Goal: Task Accomplishment & Management: Use online tool/utility

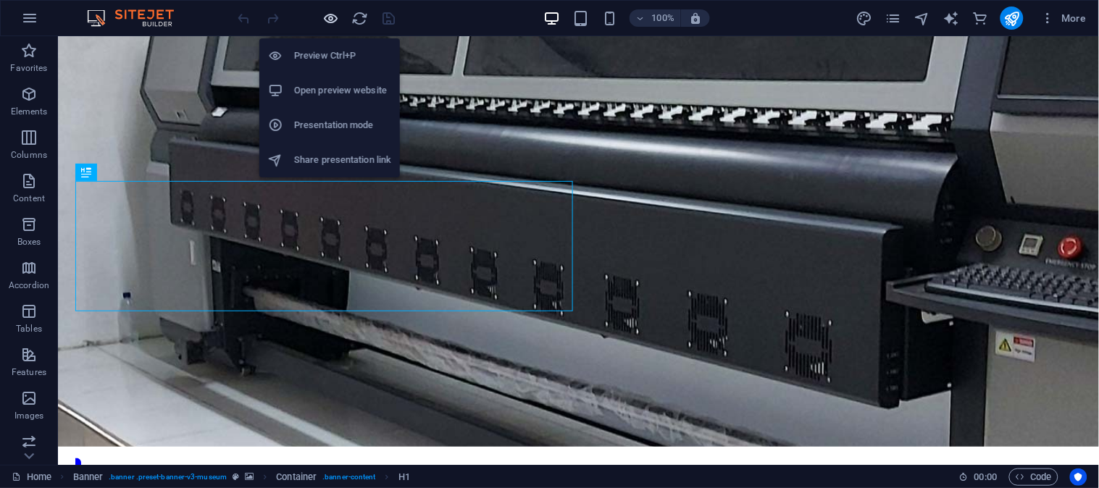
click at [332, 18] on icon "button" at bounding box center [331, 18] width 17 height 17
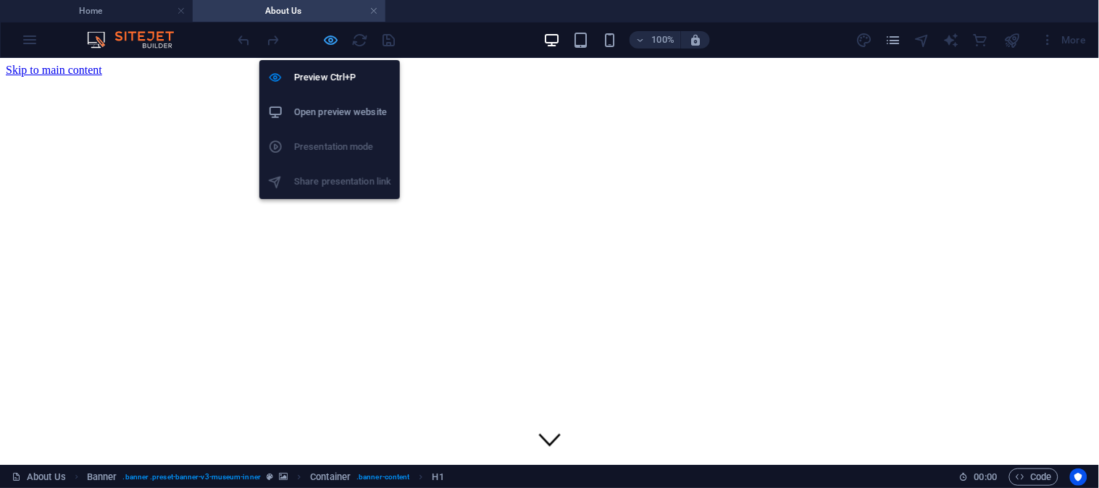
click at [329, 38] on icon "button" at bounding box center [331, 40] width 17 height 17
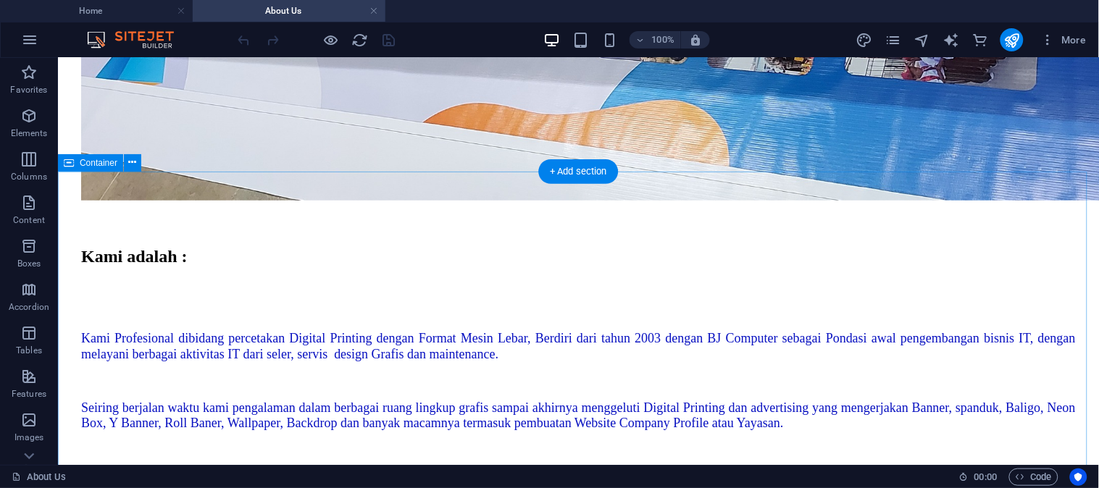
scroll to position [1448, 0]
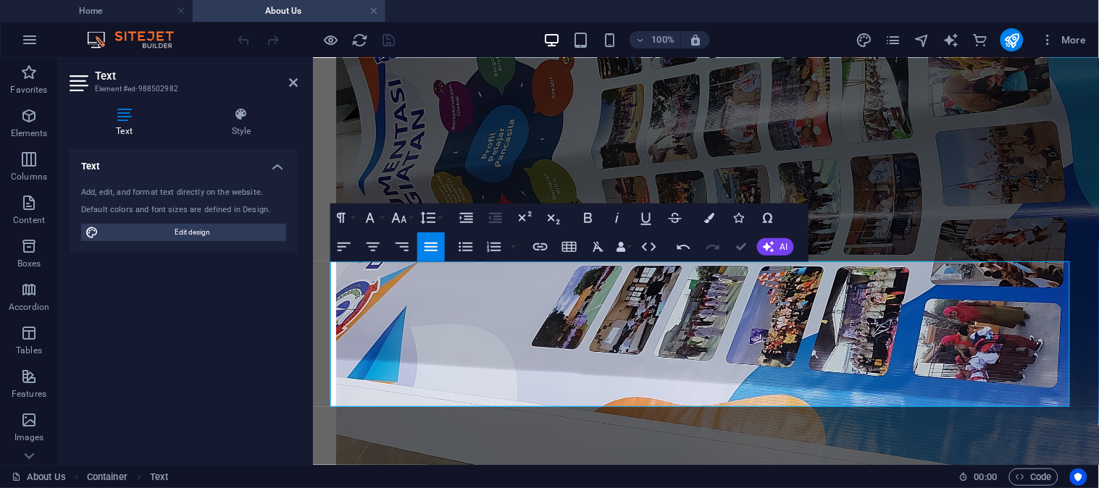
scroll to position [1390, 0]
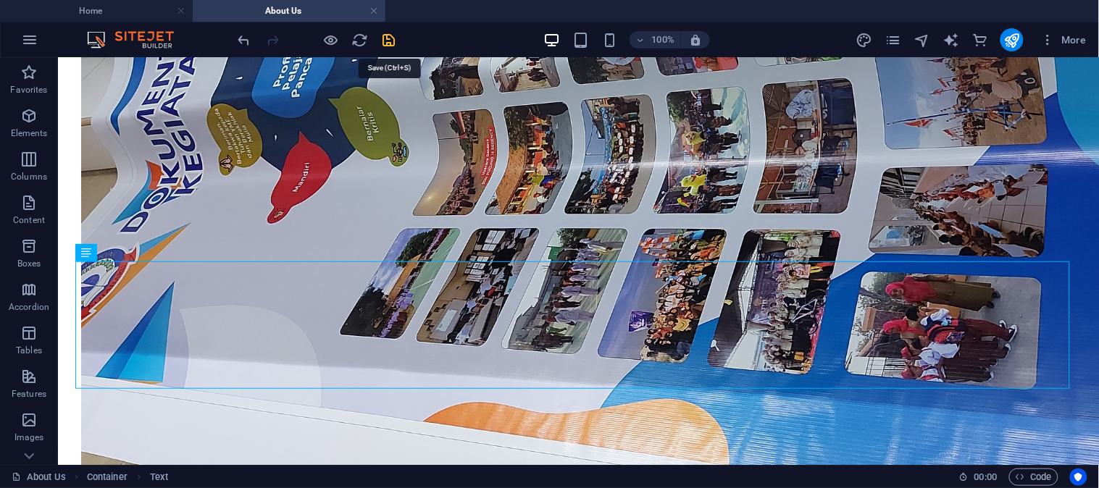
click at [392, 43] on icon "save" at bounding box center [389, 40] width 17 height 17
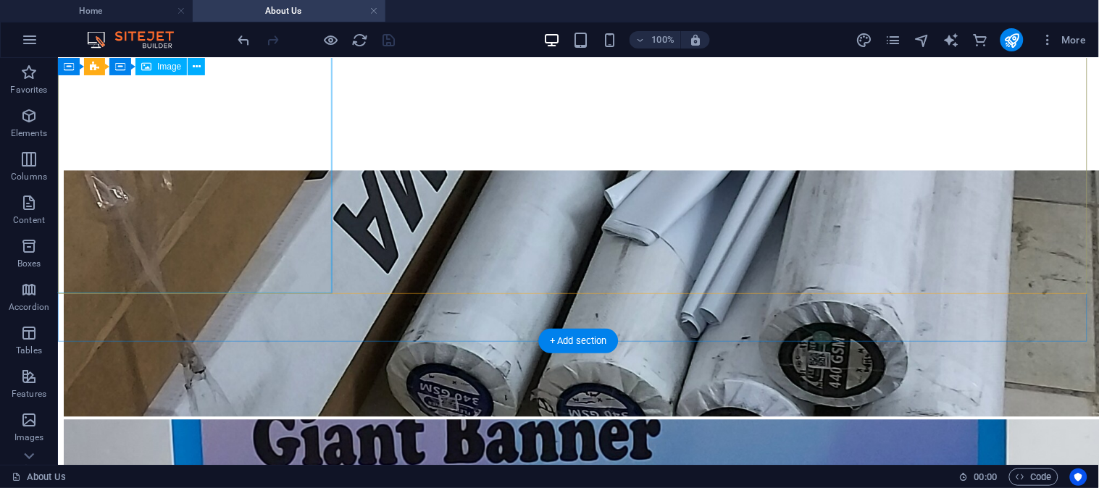
scroll to position [2323, 0]
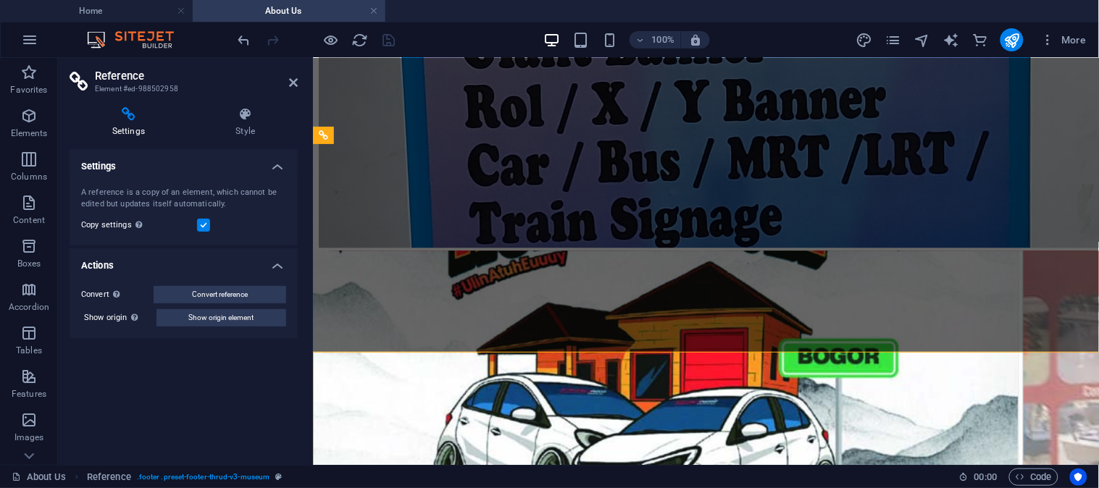
scroll to position [2116, 0]
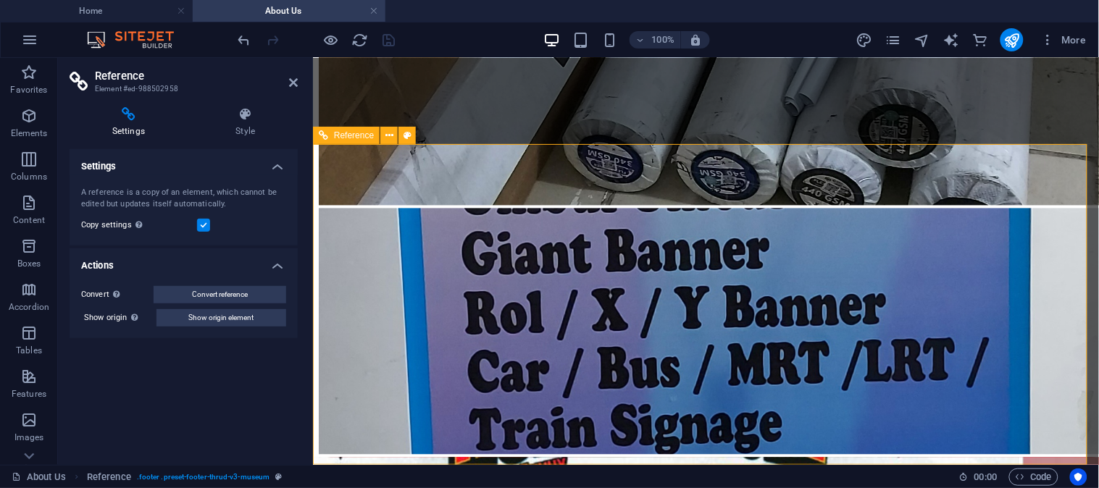
click at [243, 113] on icon at bounding box center [245, 114] width 104 height 14
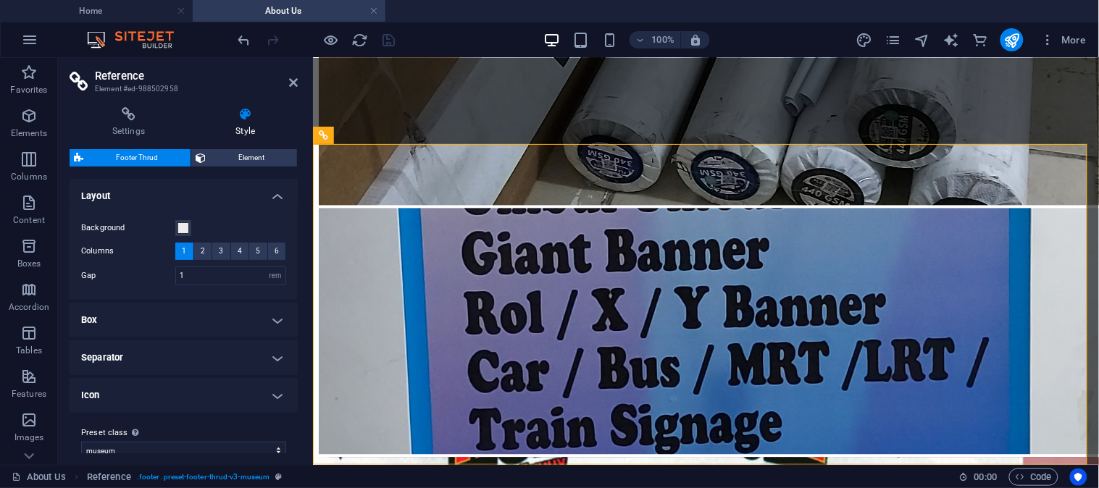
scroll to position [17, 0]
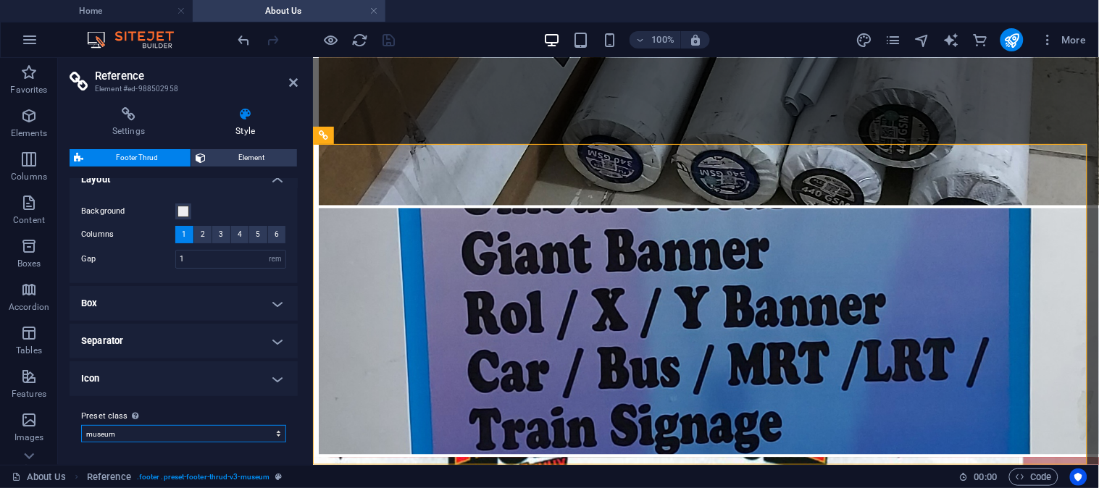
click at [154, 432] on select "museum Add preset class" at bounding box center [183, 433] width 205 height 17
click at [259, 158] on span "Element" at bounding box center [251, 157] width 83 height 17
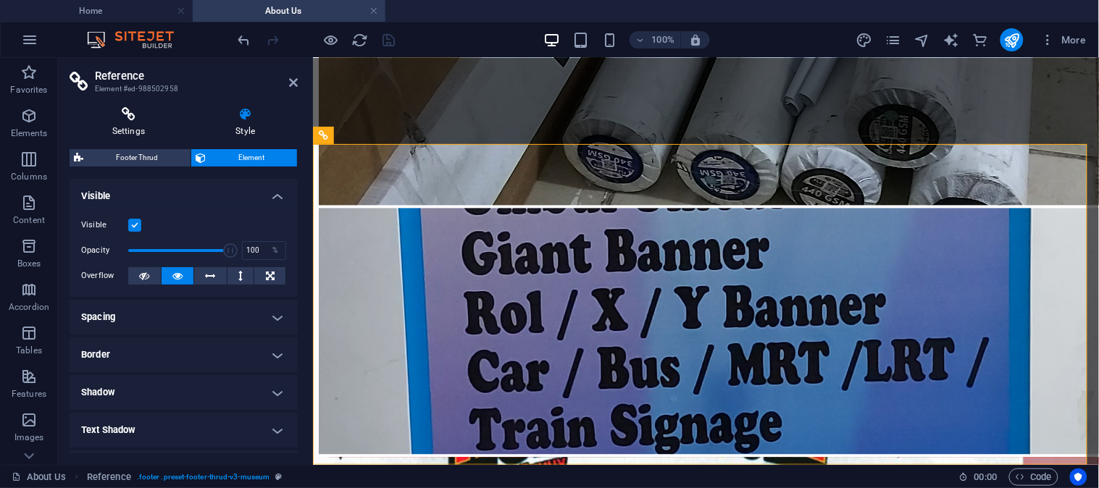
click at [140, 133] on h4 "Settings" at bounding box center [132, 122] width 124 height 30
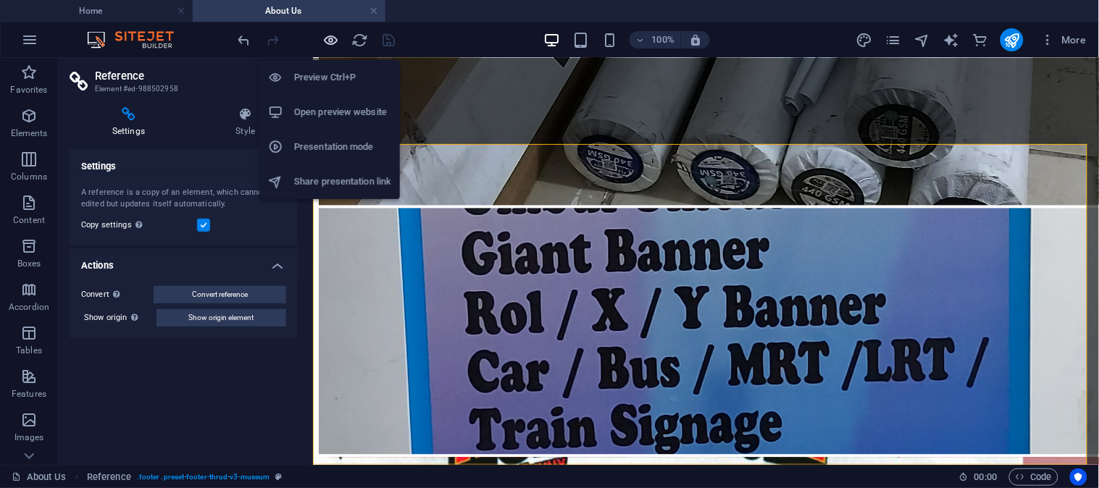
click at [334, 39] on icon "button" at bounding box center [331, 40] width 17 height 17
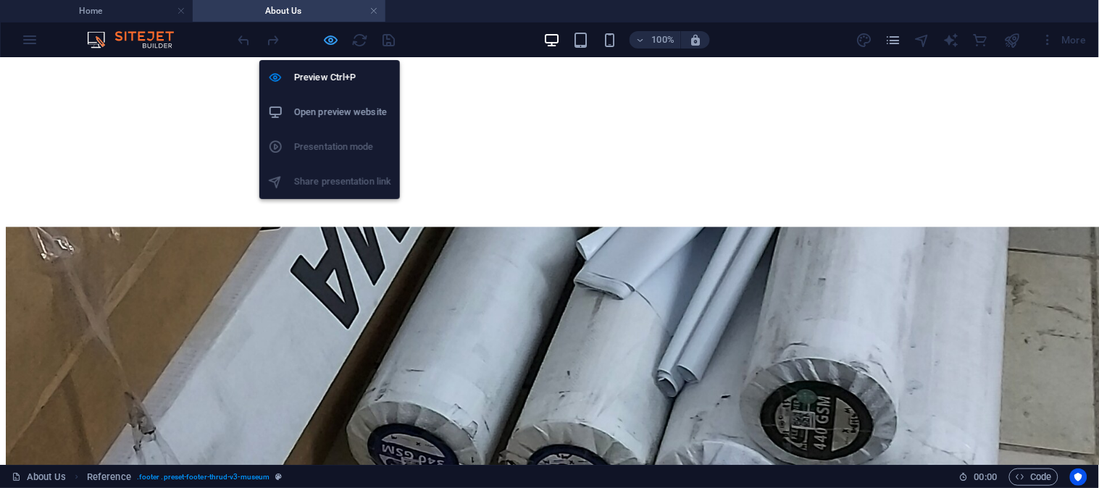
click at [334, 39] on icon "button" at bounding box center [331, 40] width 17 height 17
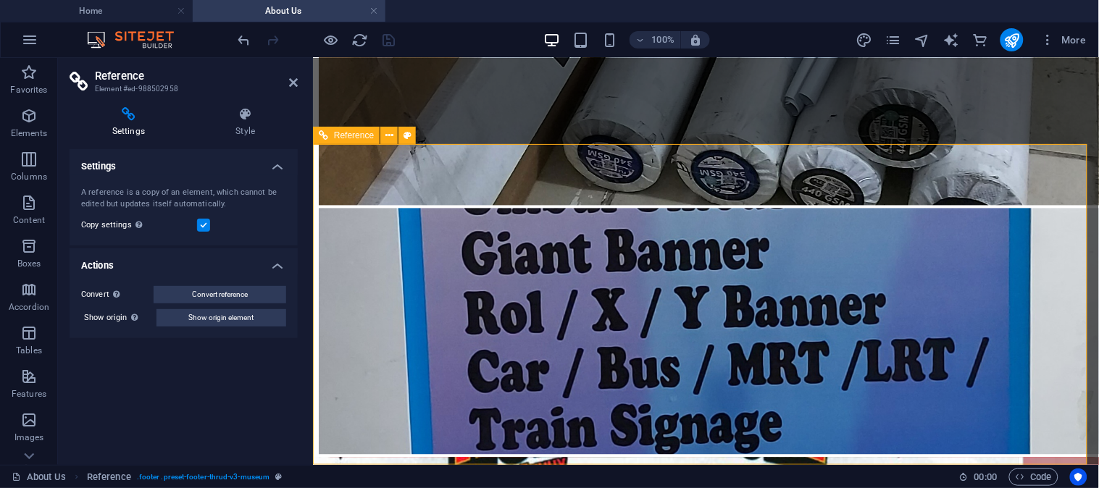
click at [201, 222] on label at bounding box center [203, 225] width 13 height 13
click at [0, 0] on input "Copy settings Use the same settings (flex, animation, position, style) as for t…" at bounding box center [0, 0] width 0 height 0
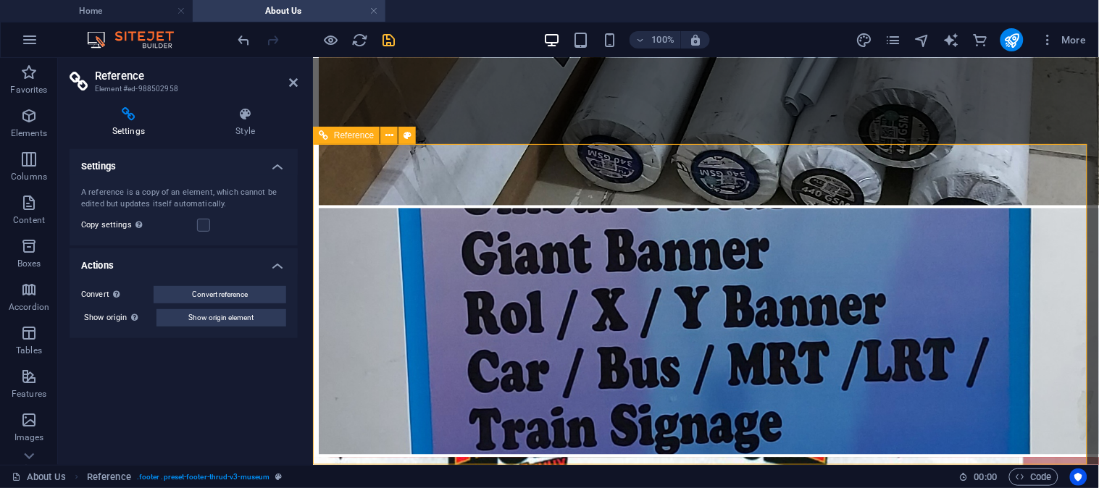
click at [293, 87] on icon at bounding box center [293, 83] width 9 height 12
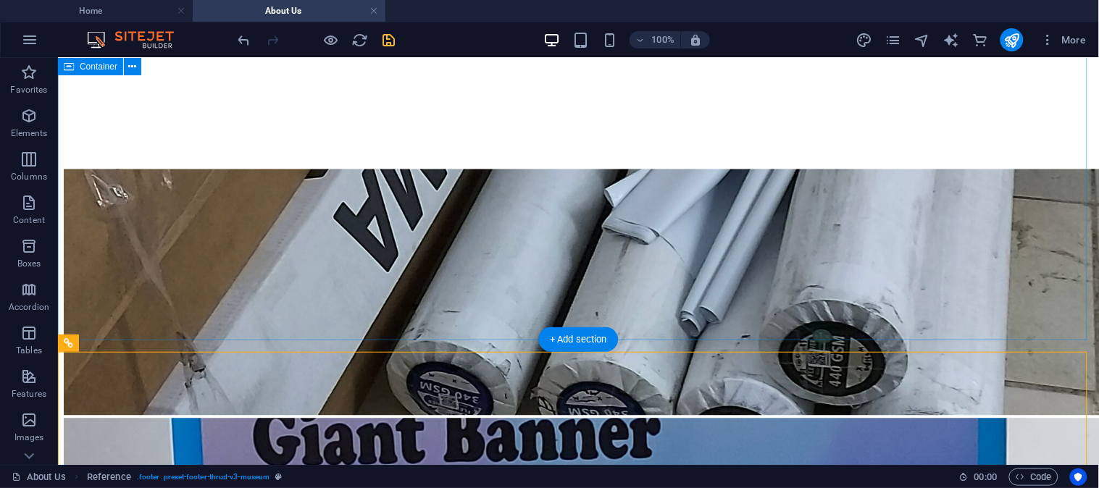
scroll to position [2323, 0]
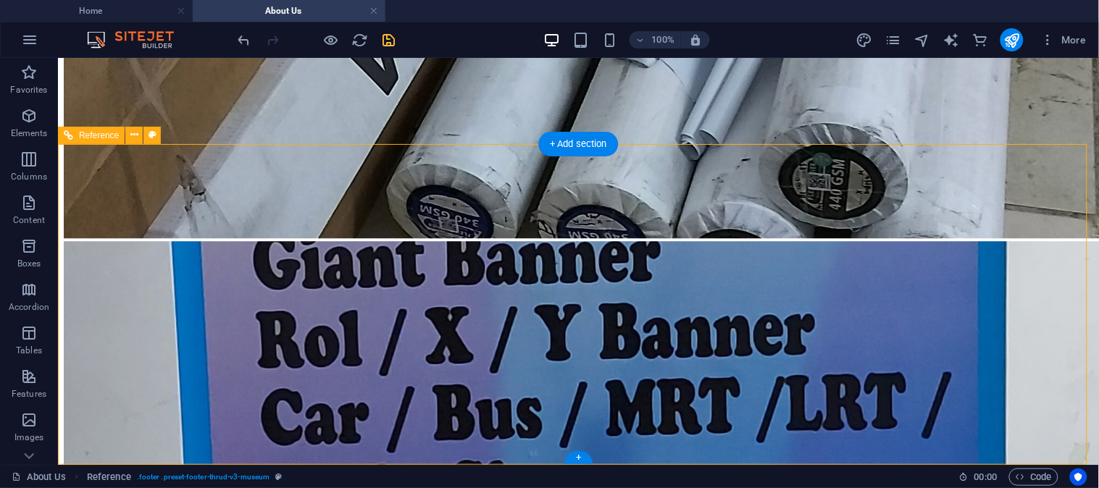
scroll to position [2116, 0]
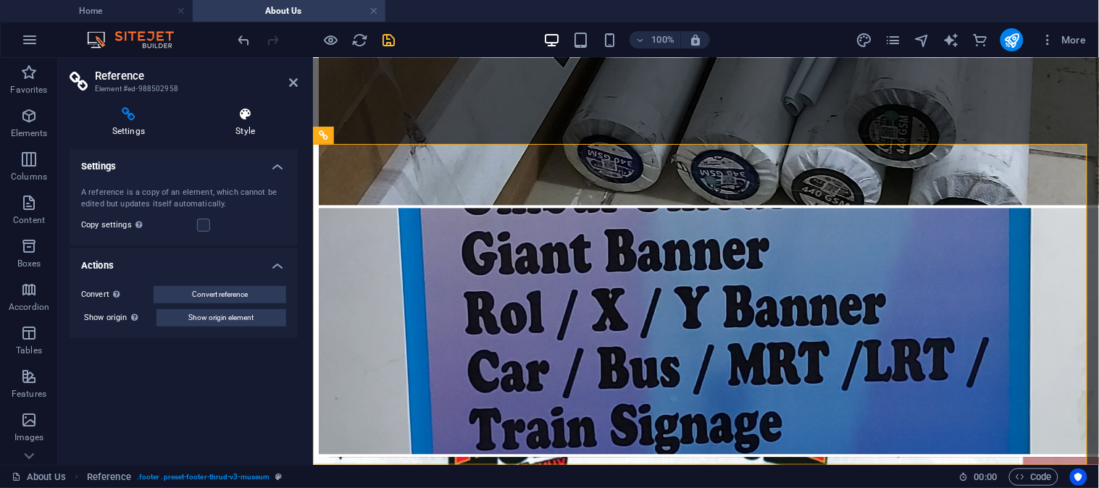
click at [236, 119] on icon at bounding box center [245, 114] width 104 height 14
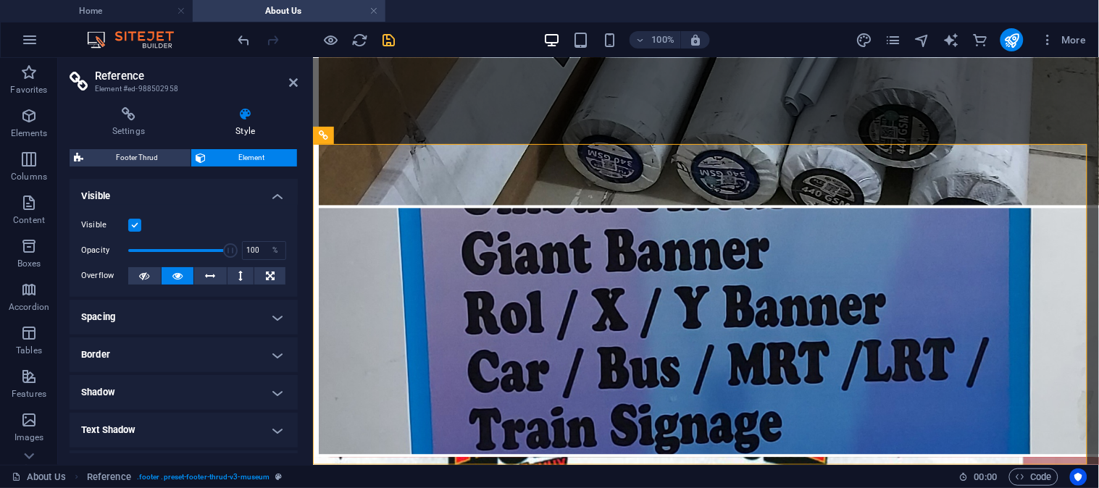
click at [271, 309] on h4 "Spacing" at bounding box center [184, 317] width 228 height 35
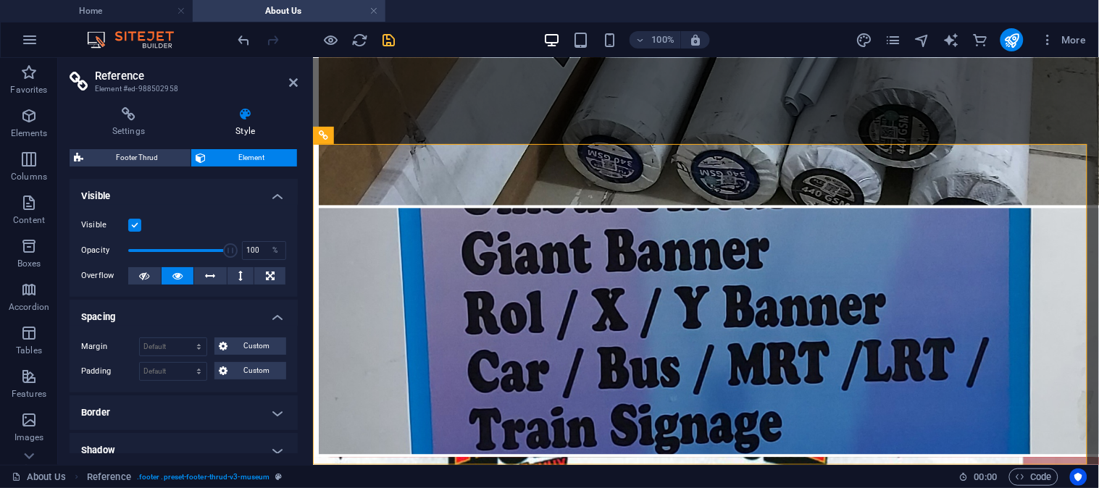
drag, startPoint x: 293, startPoint y: 315, endPoint x: 293, endPoint y: 345, distance: 30.4
click at [293, 345] on li "Spacing Margin Default auto px % rem vw vh Custom Custom auto px % rem vw vh au…" at bounding box center [184, 346] width 228 height 93
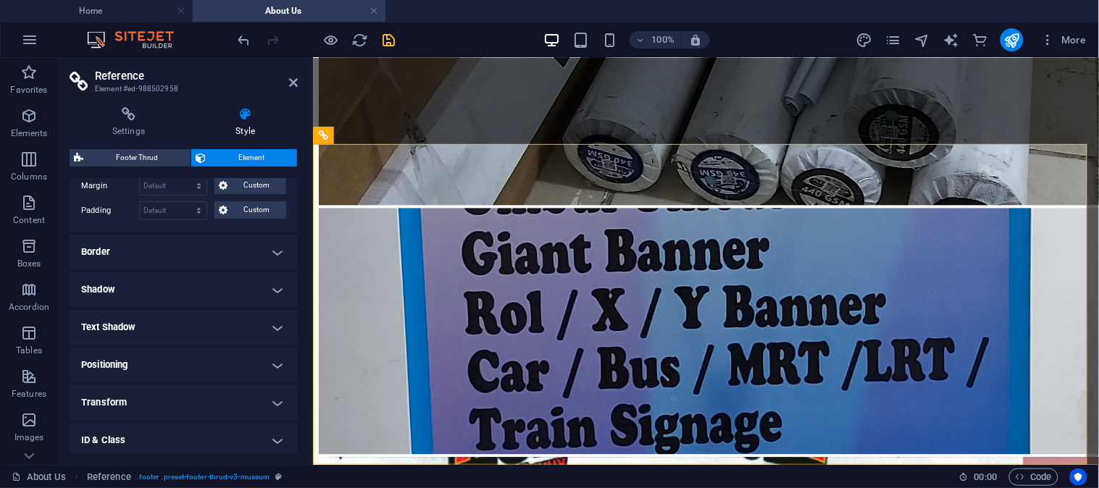
scroll to position [240, 0]
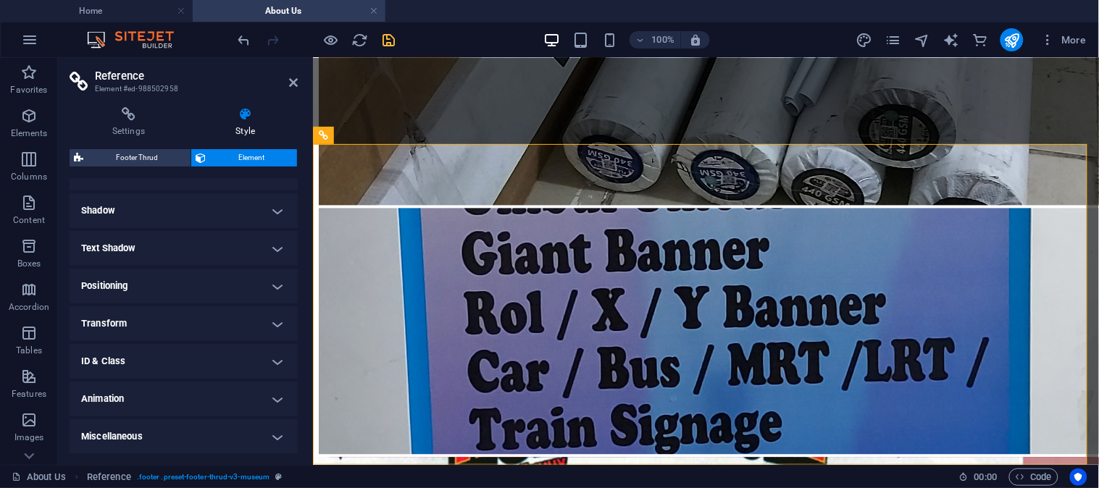
click at [269, 391] on h4 "Animation" at bounding box center [184, 399] width 228 height 35
click at [272, 438] on select "Don't animate Show / Hide Slide up/down Zoom in/out Slide left to right Slide r…" at bounding box center [183, 443] width 205 height 17
select select "shrink"
click at [81, 435] on select "Don't animate Show / Hide Slide up/down Zoom in/out Slide left to right Slide r…" at bounding box center [183, 443] width 205 height 17
select select "scroll"
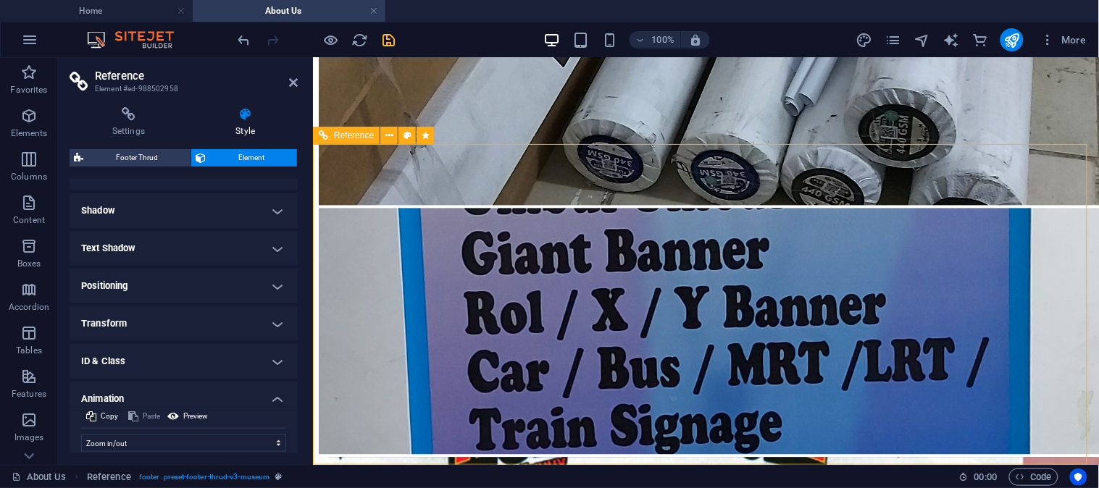
drag, startPoint x: 513, startPoint y: 248, endPoint x: 566, endPoint y: 247, distance: 52.2
click at [386, 47] on icon "save" at bounding box center [389, 40] width 17 height 17
select select "shrink"
select select "s"
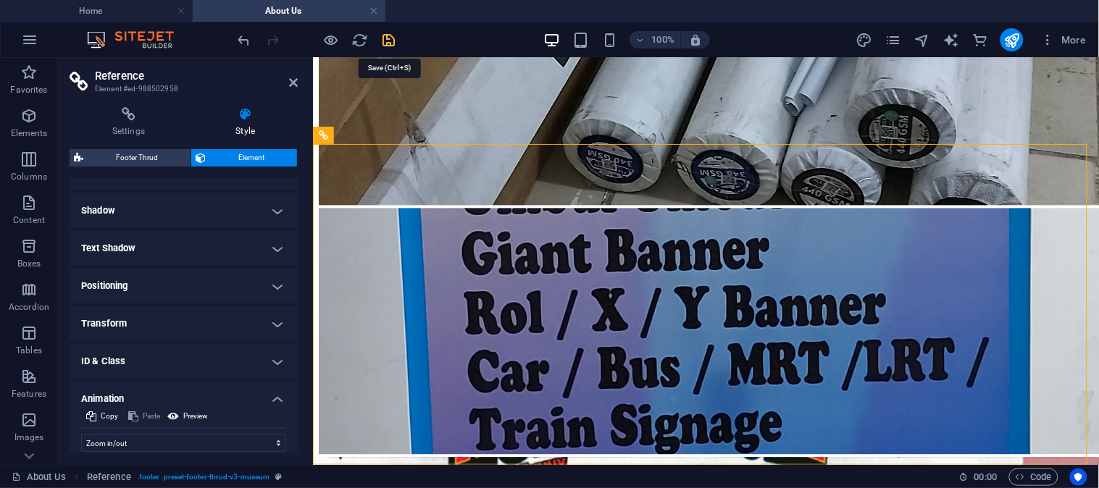
select select "s"
select select "scroll"
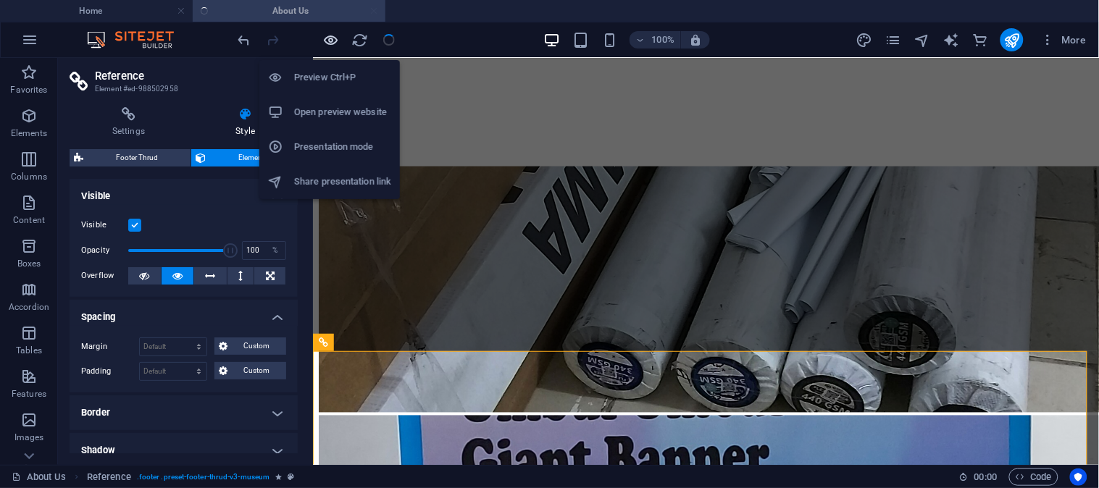
click at [334, 41] on icon "button" at bounding box center [331, 40] width 17 height 17
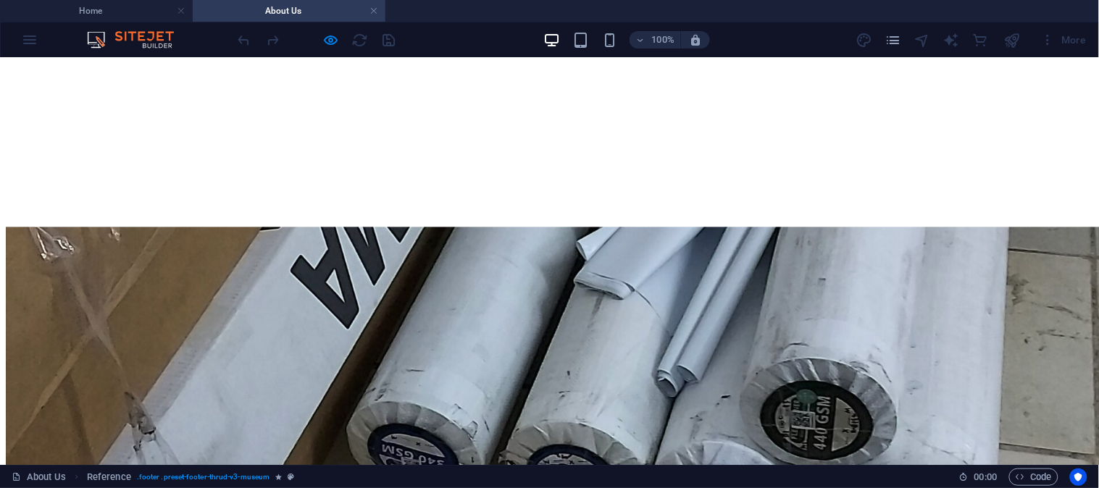
scroll to position [2342, 0]
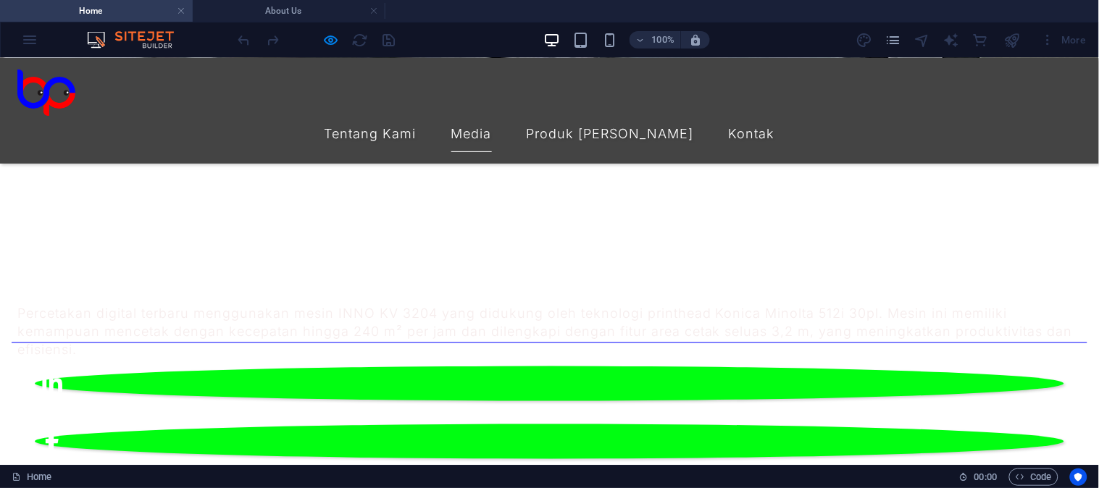
scroll to position [616, 0]
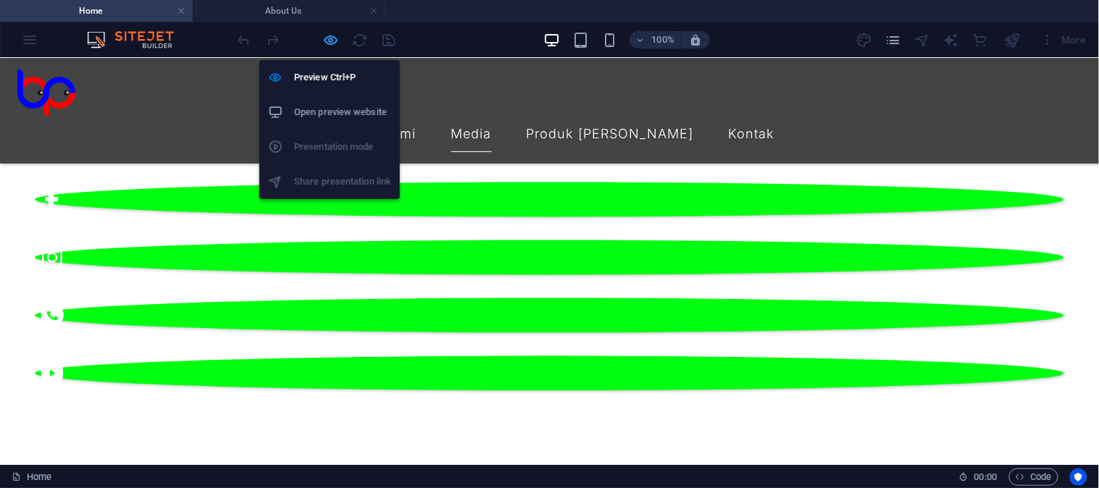
click at [334, 36] on icon "button" at bounding box center [331, 40] width 17 height 17
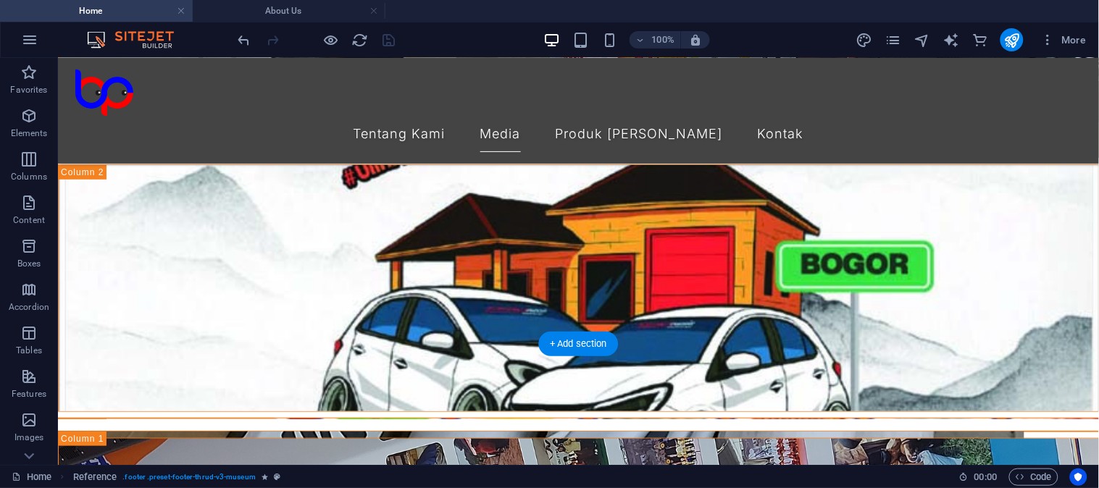
scroll to position [1742, 0]
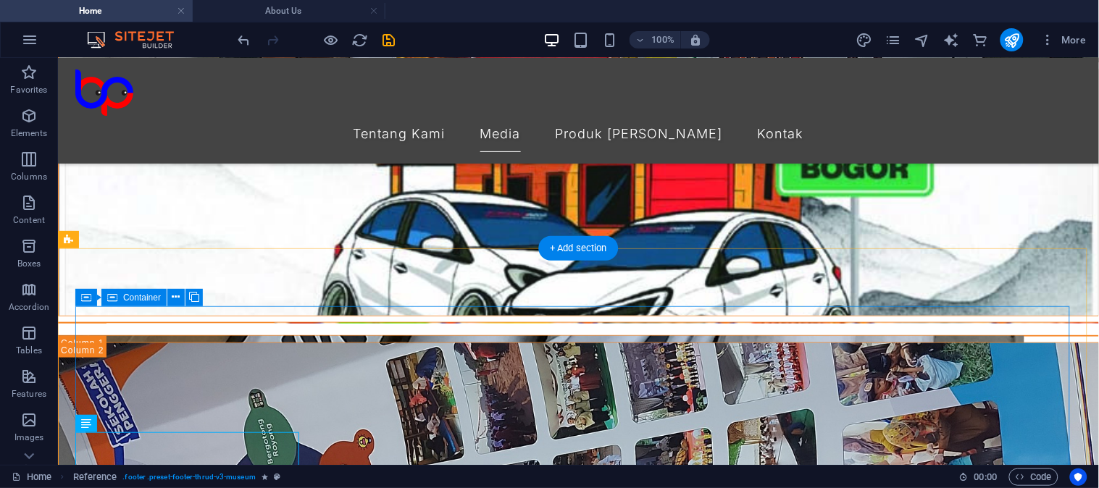
scroll to position [1677, 0]
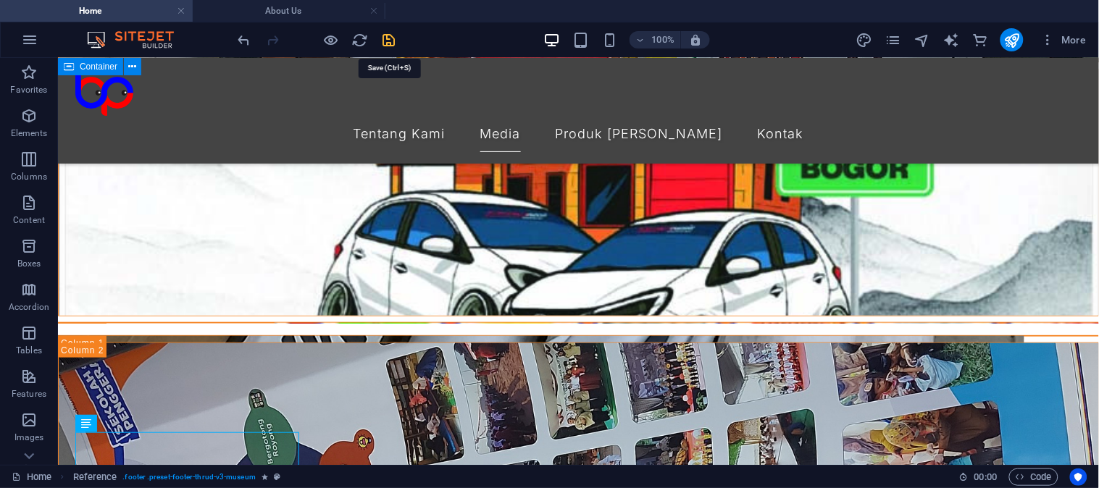
click at [385, 35] on icon "save" at bounding box center [389, 40] width 17 height 17
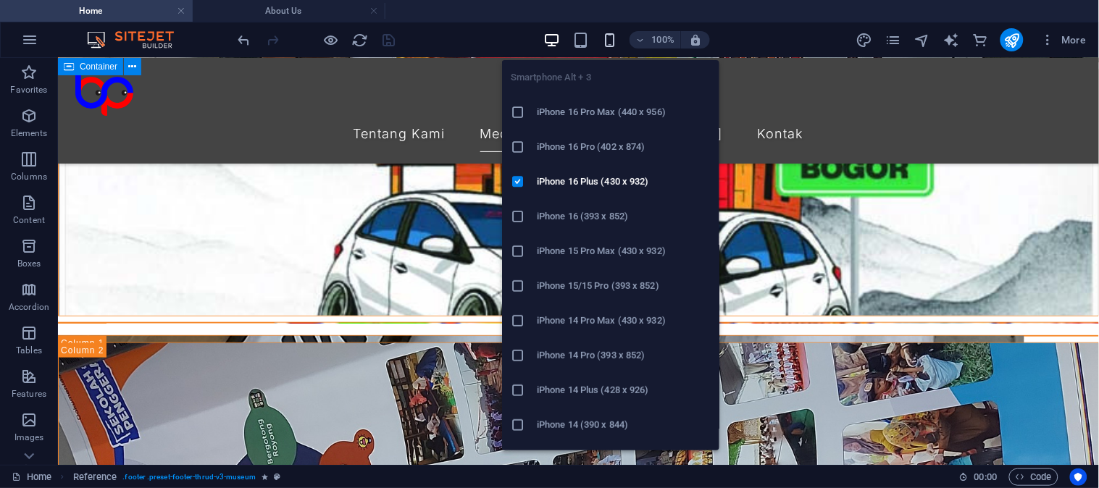
click at [603, 38] on icon "button" at bounding box center [609, 40] width 17 height 17
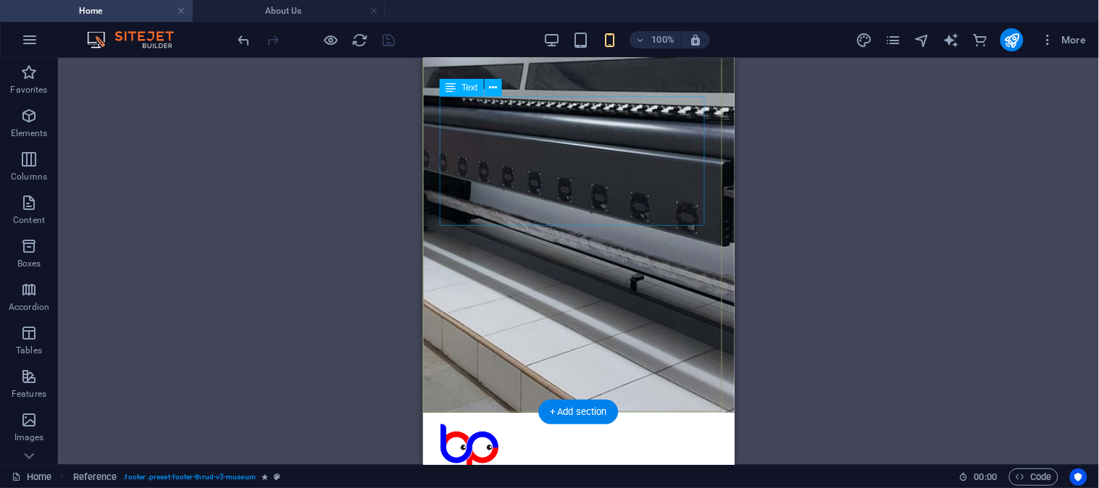
scroll to position [0, 0]
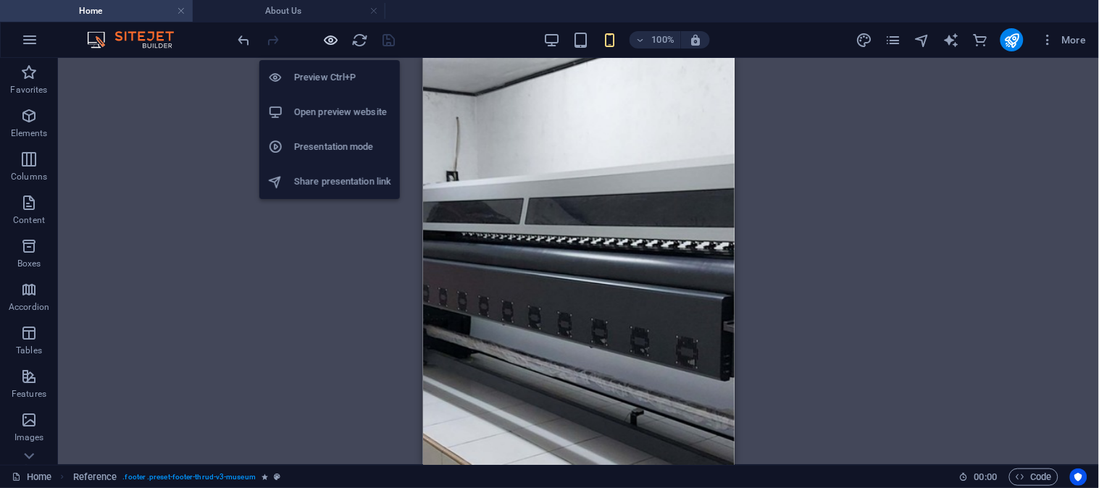
click at [324, 34] on icon "button" at bounding box center [331, 40] width 17 height 17
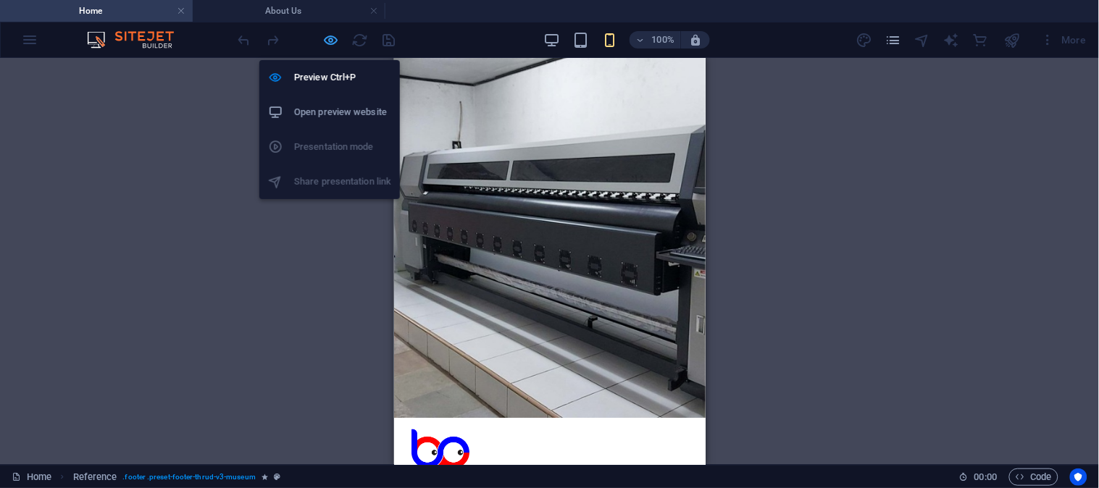
click at [334, 42] on icon "button" at bounding box center [331, 40] width 17 height 17
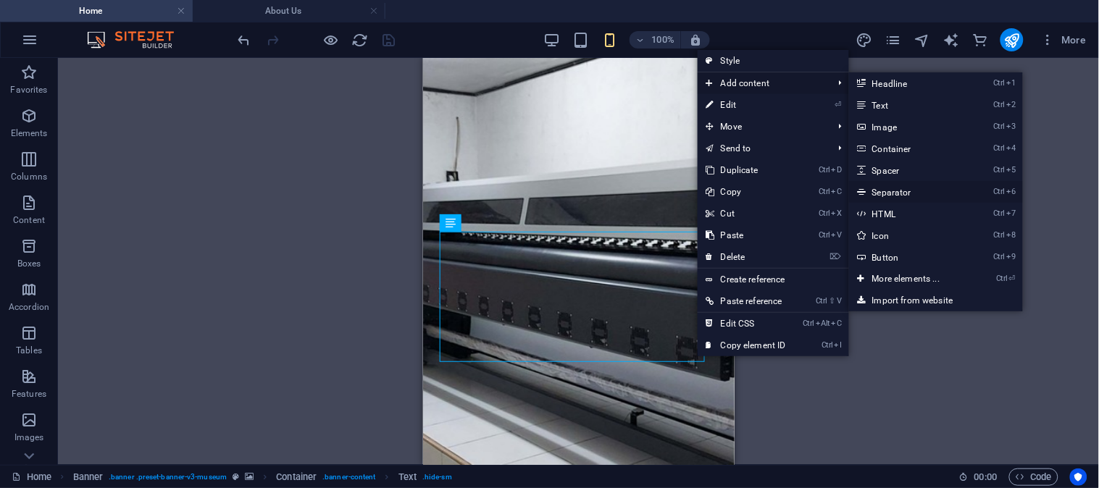
click at [908, 187] on link "Ctrl 6 Separator" at bounding box center [908, 192] width 119 height 22
select select "%"
select select "px"
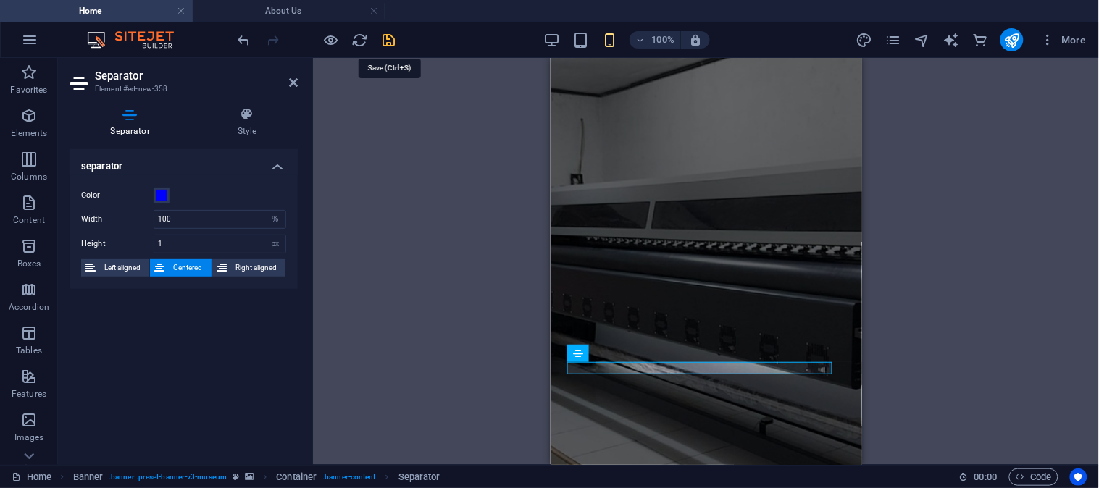
click at [392, 38] on icon "save" at bounding box center [389, 40] width 17 height 17
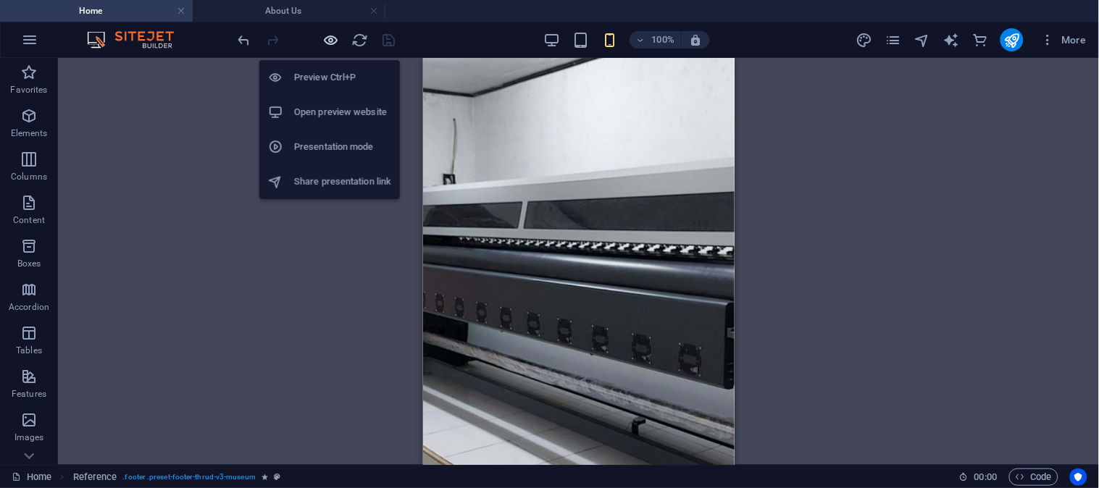
click at [334, 42] on icon "button" at bounding box center [331, 40] width 17 height 17
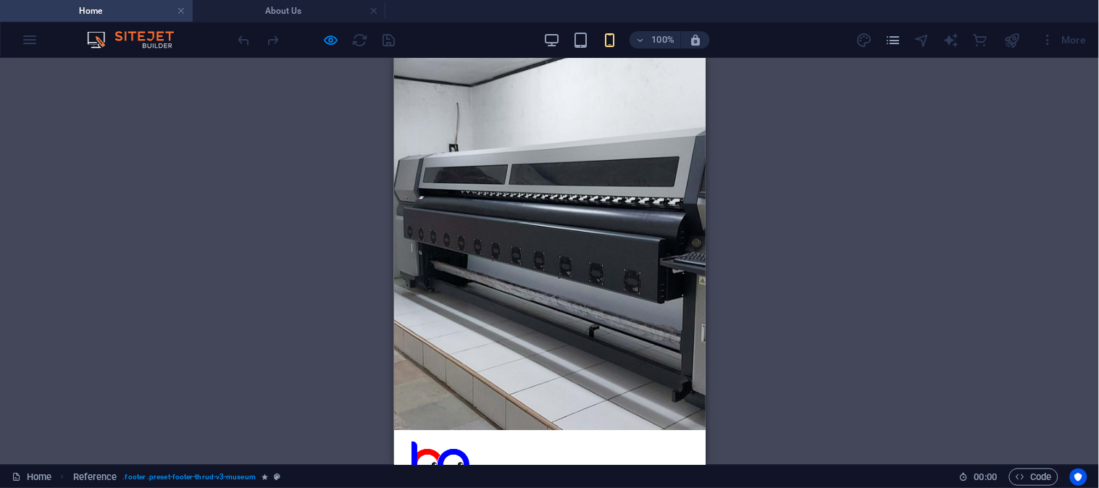
scroll to position [80, 0]
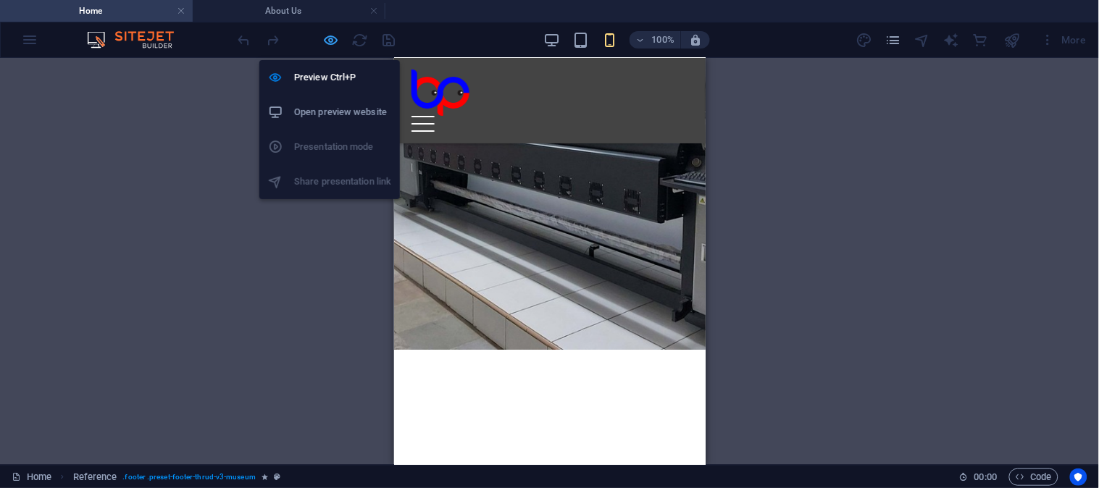
click at [331, 35] on icon "button" at bounding box center [331, 40] width 17 height 17
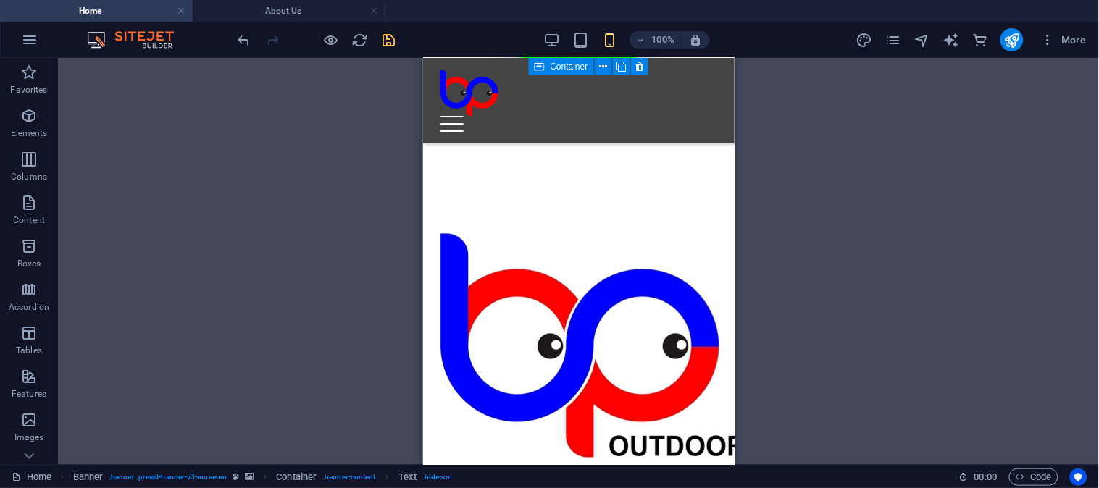
scroll to position [1043, 0]
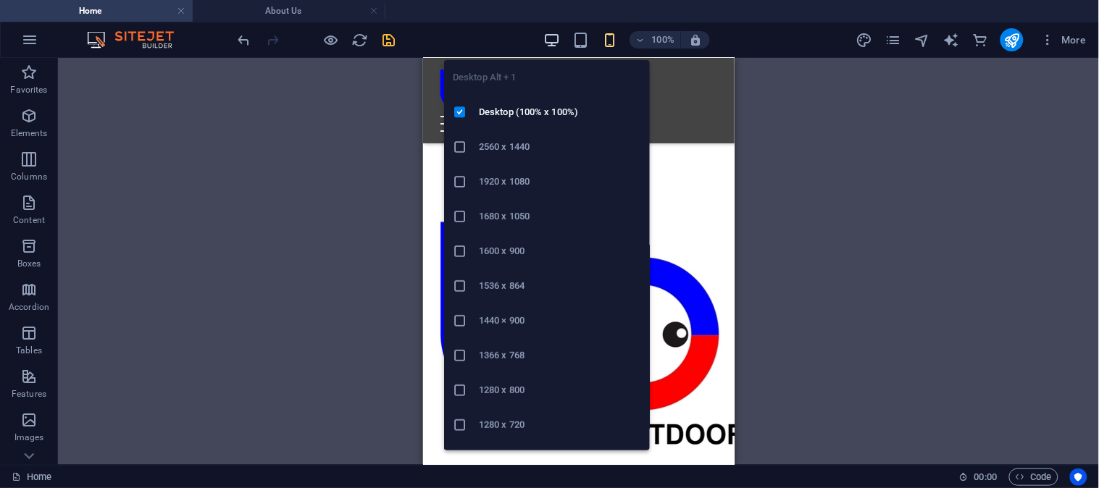
click at [558, 38] on icon "button" at bounding box center [551, 40] width 17 height 17
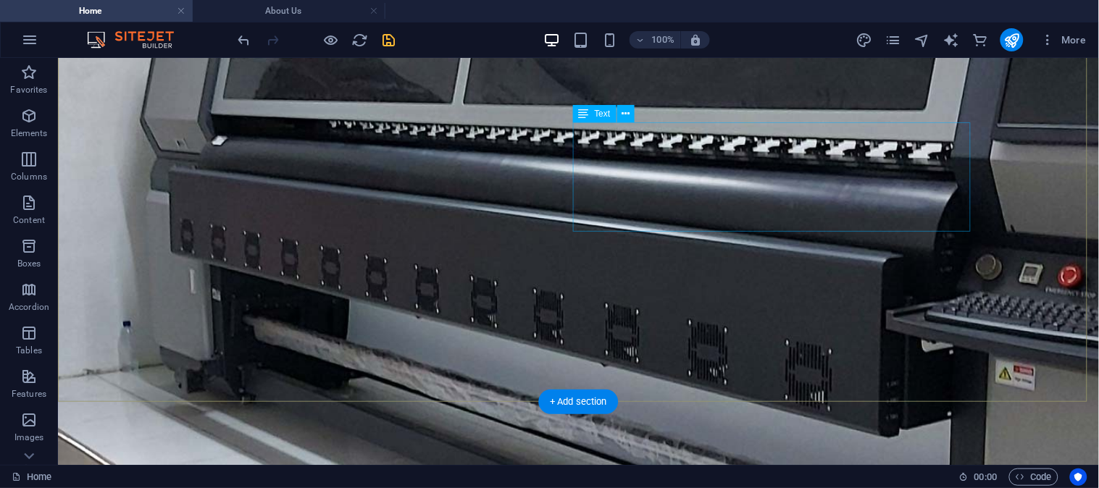
scroll to position [80, 0]
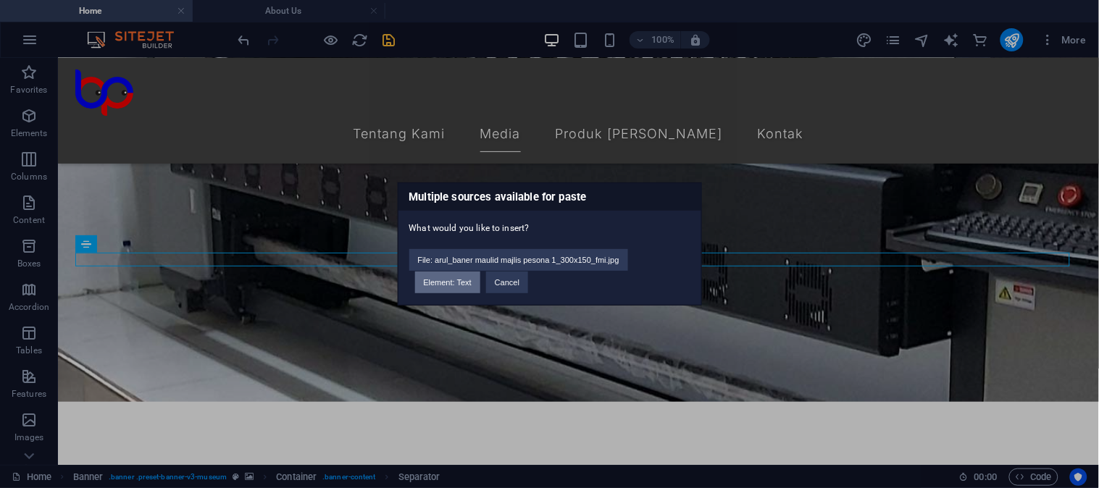
click at [466, 281] on button "Element: Text" at bounding box center [447, 283] width 65 height 22
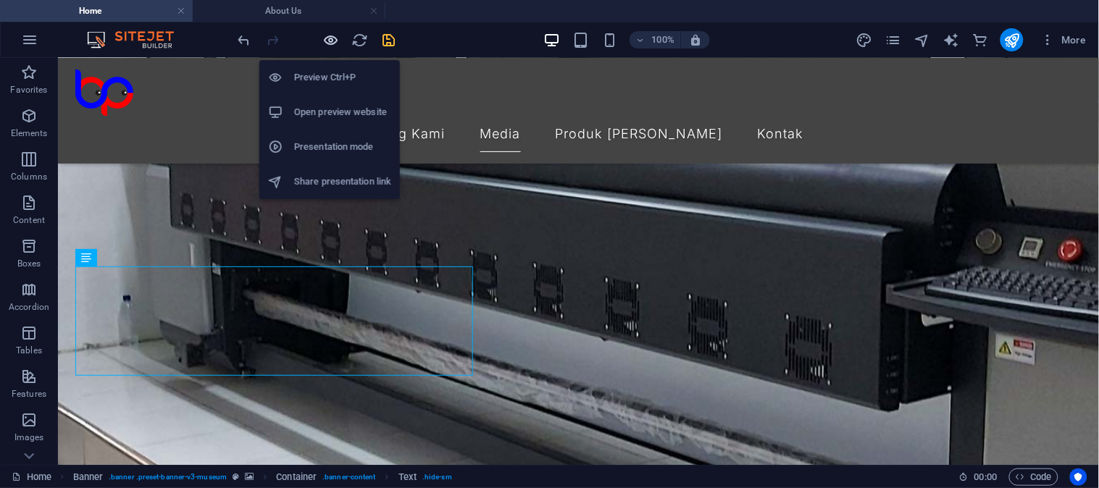
click at [334, 39] on icon "button" at bounding box center [331, 40] width 17 height 17
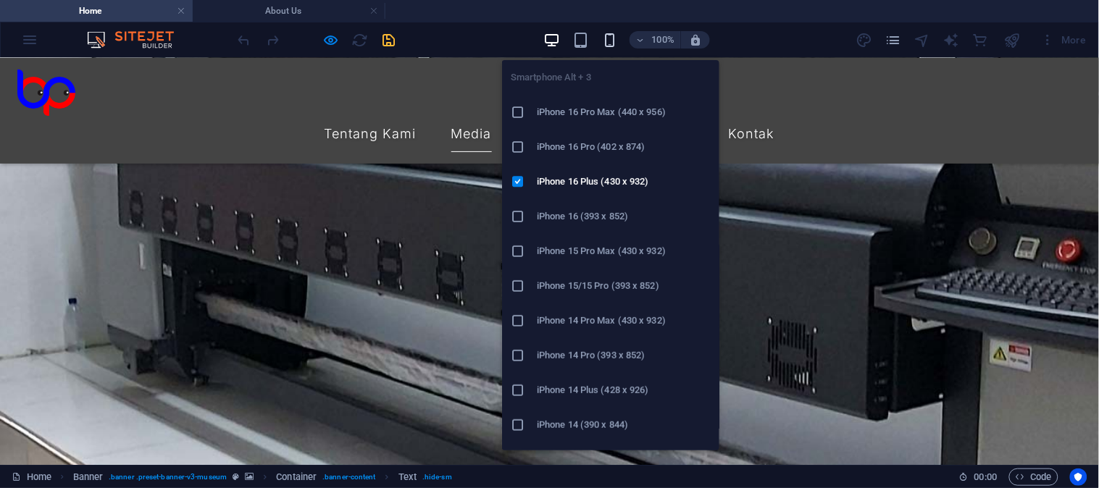
click at [607, 41] on icon "button" at bounding box center [609, 40] width 17 height 17
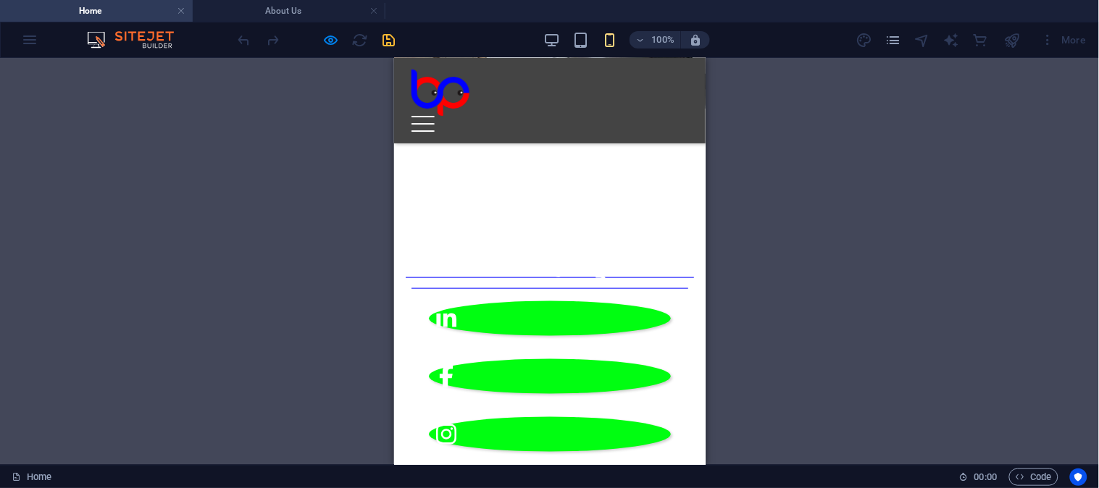
scroll to position [0, 0]
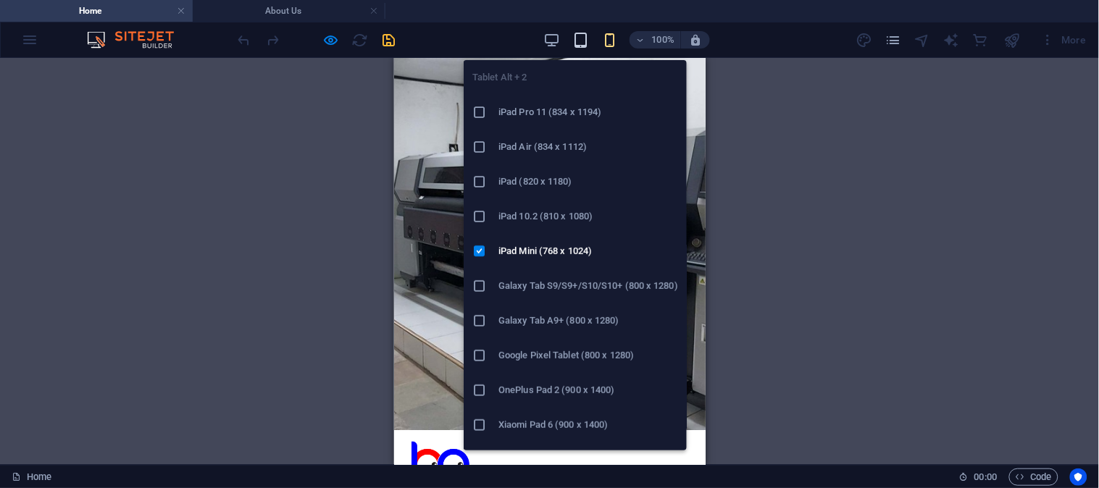
click at [579, 38] on icon "button" at bounding box center [580, 40] width 17 height 17
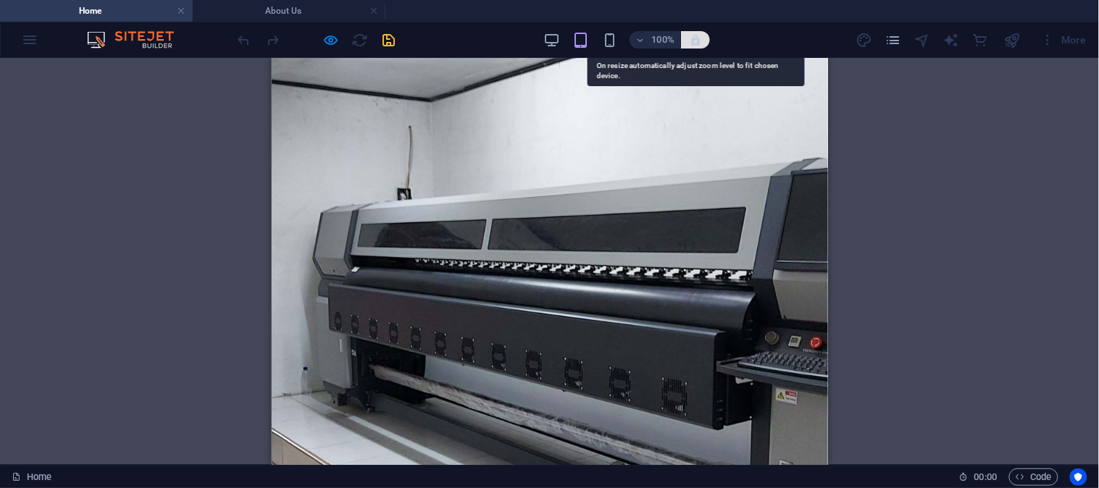
click at [692, 42] on icon "button" at bounding box center [695, 39] width 13 height 13
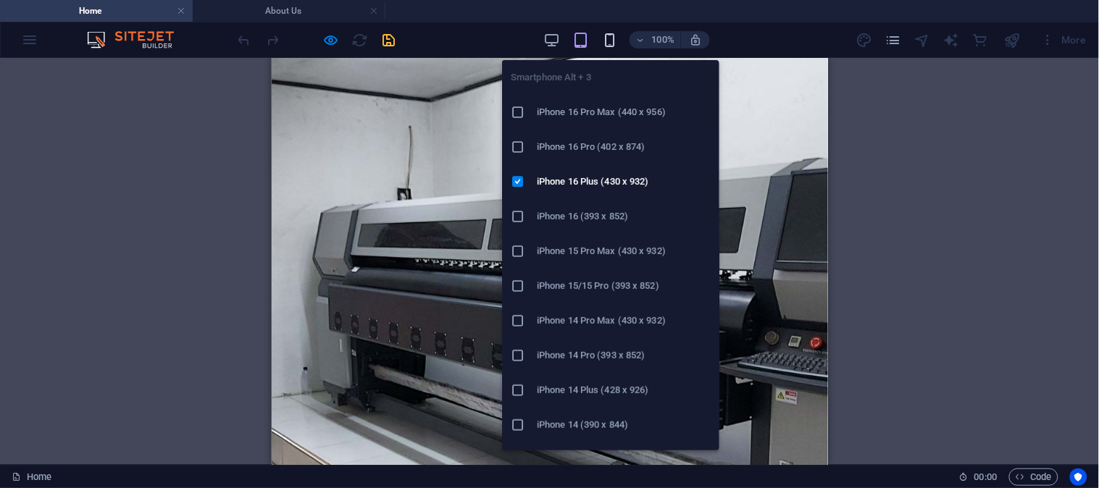
click at [606, 32] on icon "button" at bounding box center [609, 40] width 17 height 17
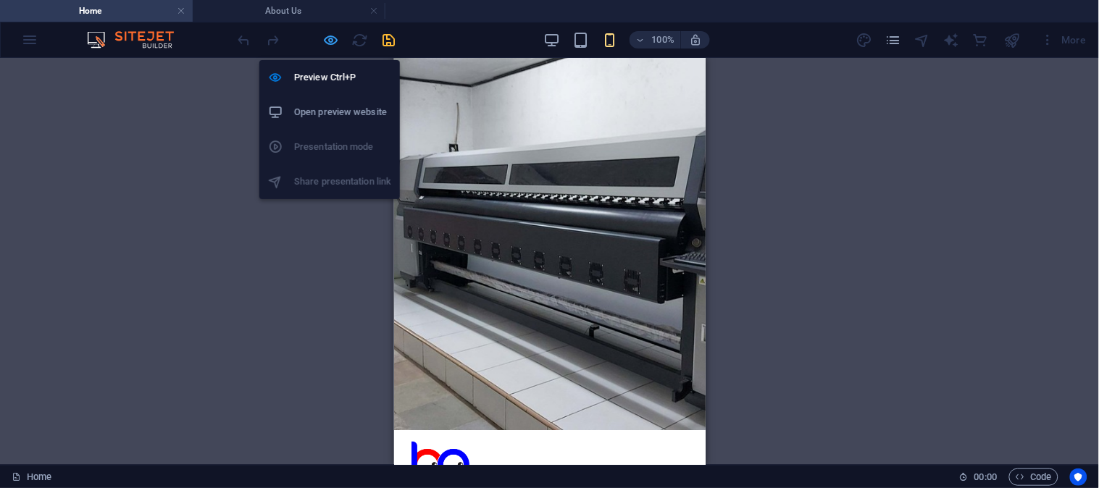
click at [333, 38] on icon "button" at bounding box center [331, 40] width 17 height 17
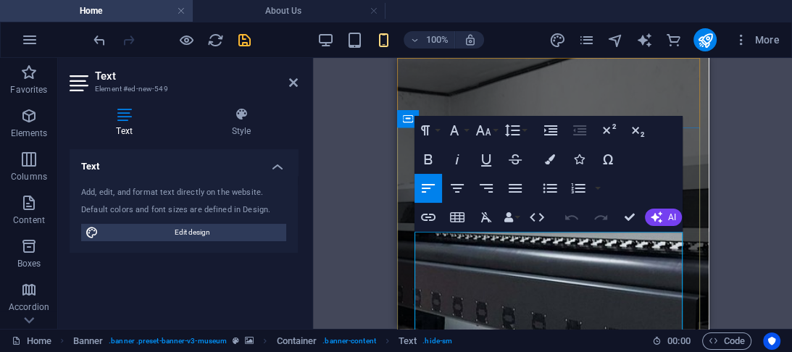
click at [556, 145] on button "Colors" at bounding box center [550, 159] width 28 height 29
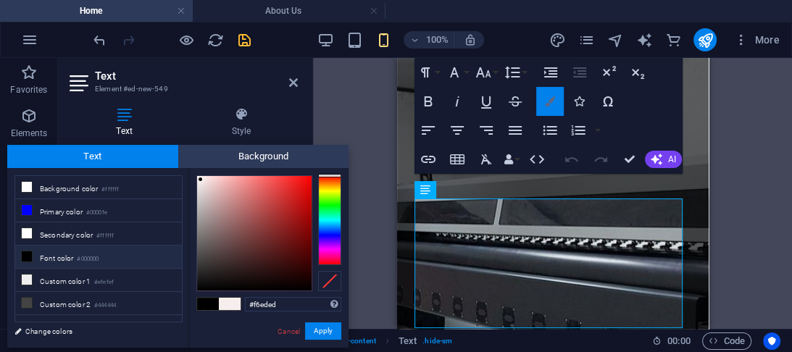
scroll to position [33, 0]
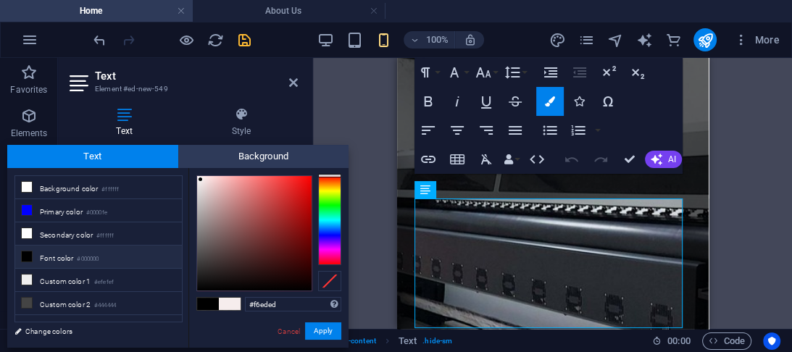
click at [25, 252] on icon at bounding box center [27, 256] width 10 height 10
click at [324, 232] on div at bounding box center [329, 220] width 23 height 90
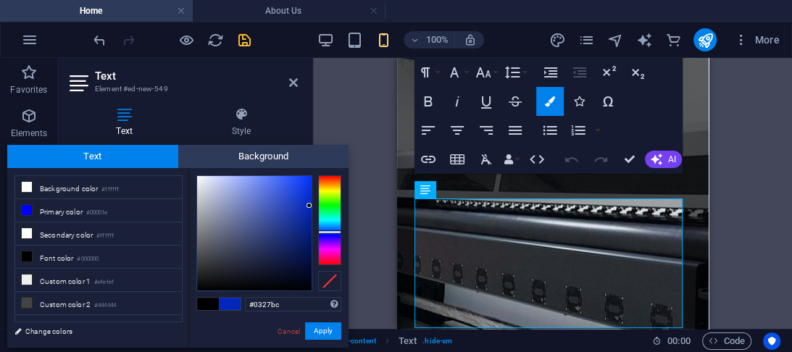
drag, startPoint x: 290, startPoint y: 238, endPoint x: 309, endPoint y: 206, distance: 37.0
click at [309, 206] on div at bounding box center [254, 233] width 114 height 114
click at [308, 188] on div at bounding box center [254, 233] width 114 height 114
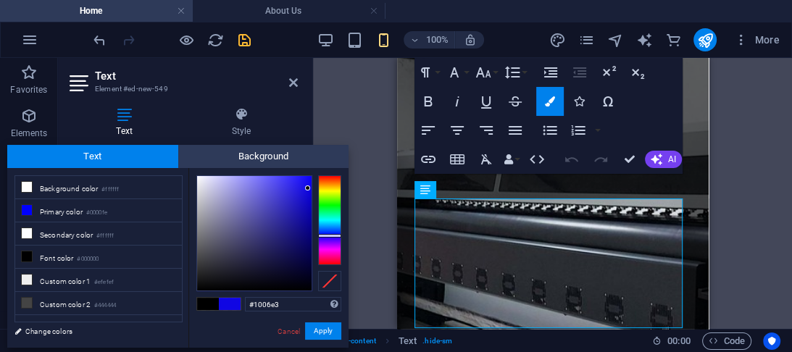
click at [330, 235] on div at bounding box center [329, 236] width 23 height 4
click at [230, 304] on span at bounding box center [230, 304] width 22 height 12
type input "#0b02cb"
click at [310, 199] on div at bounding box center [254, 233] width 114 height 114
click at [327, 333] on button "Apply" at bounding box center [323, 330] width 36 height 17
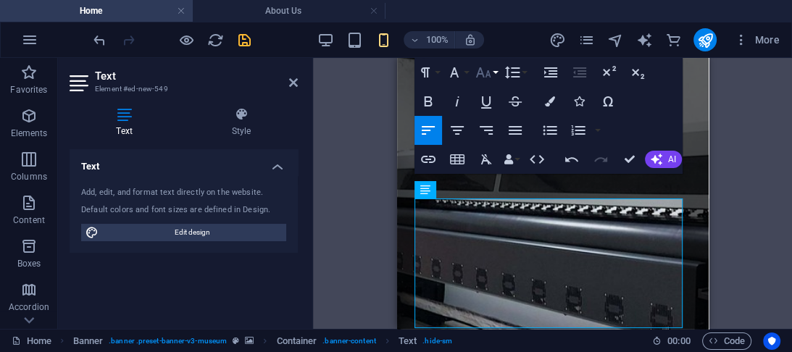
click at [493, 72] on button "Font Size" at bounding box center [486, 72] width 28 height 29
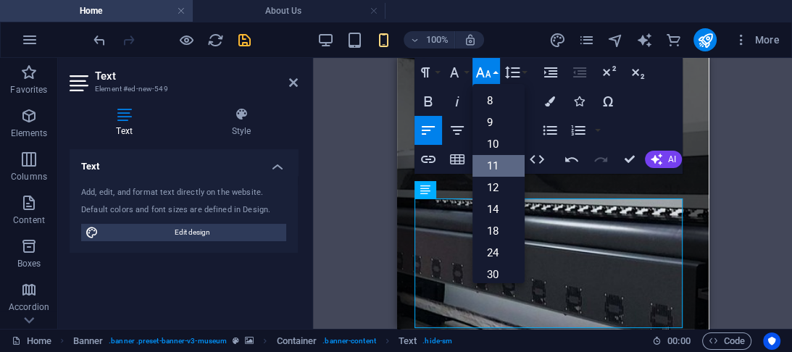
click at [491, 163] on link "11" at bounding box center [498, 166] width 52 height 22
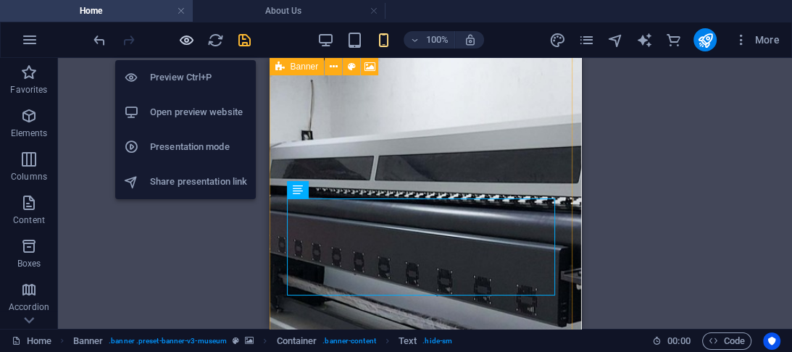
click at [187, 37] on icon "button" at bounding box center [186, 40] width 17 height 17
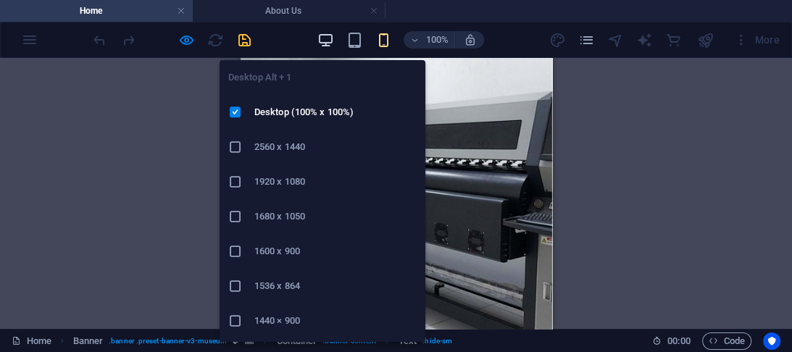
click at [332, 38] on icon "button" at bounding box center [325, 40] width 17 height 17
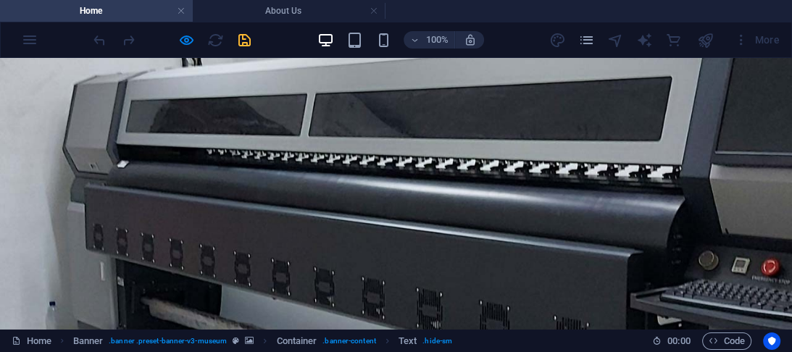
scroll to position [0, 0]
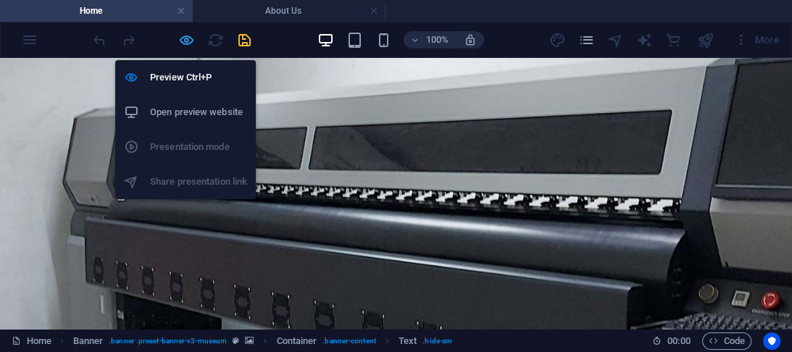
click at [186, 39] on icon "button" at bounding box center [186, 40] width 17 height 17
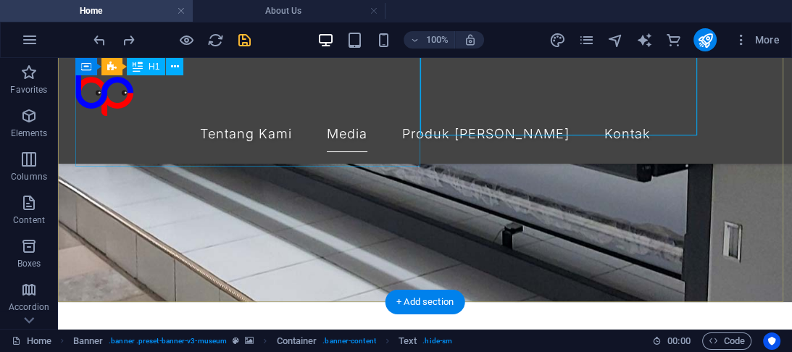
scroll to position [116, 0]
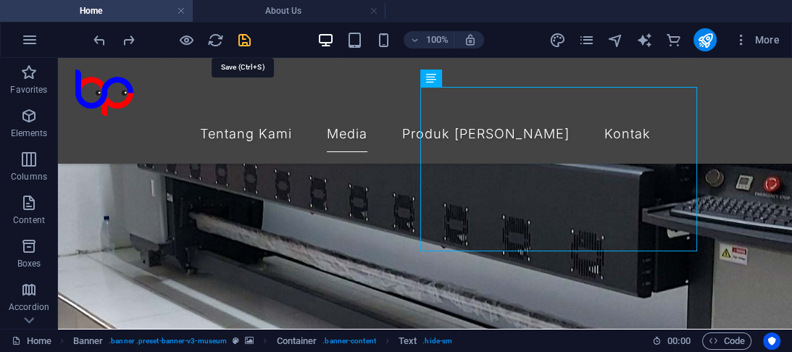
click at [248, 45] on icon "save" at bounding box center [244, 40] width 17 height 17
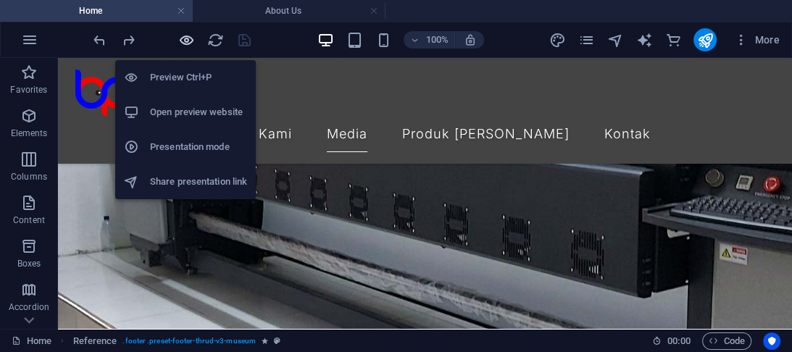
click at [188, 41] on icon "button" at bounding box center [186, 40] width 17 height 17
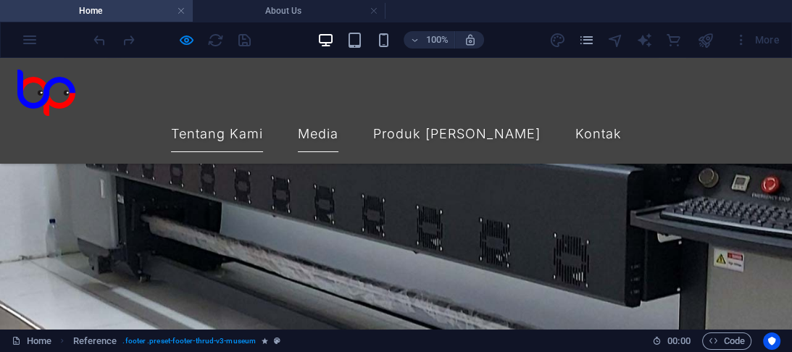
click at [263, 116] on link "Tentang Kami" at bounding box center [217, 134] width 92 height 36
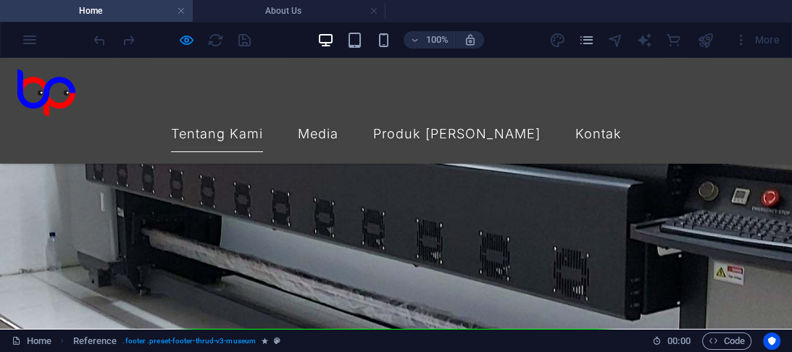
scroll to position [2241, 0]
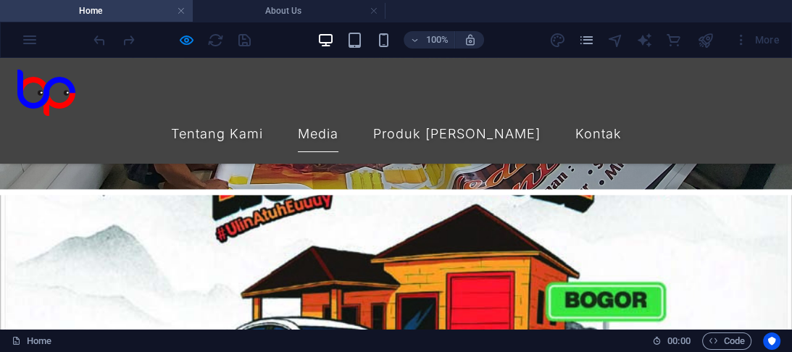
scroll to position [1912, 0]
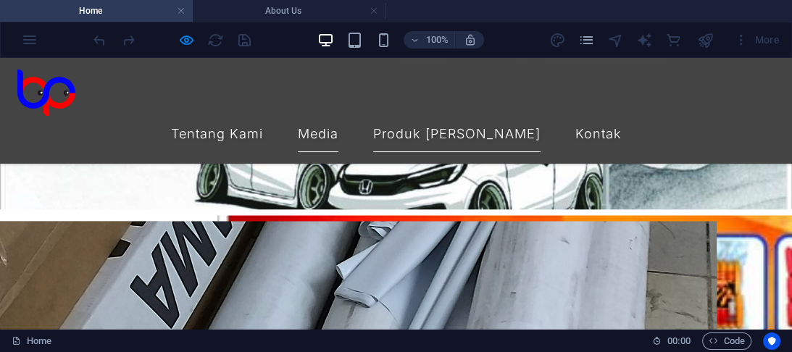
click at [458, 116] on link "Produk [PERSON_NAME]" at bounding box center [456, 134] width 167 height 36
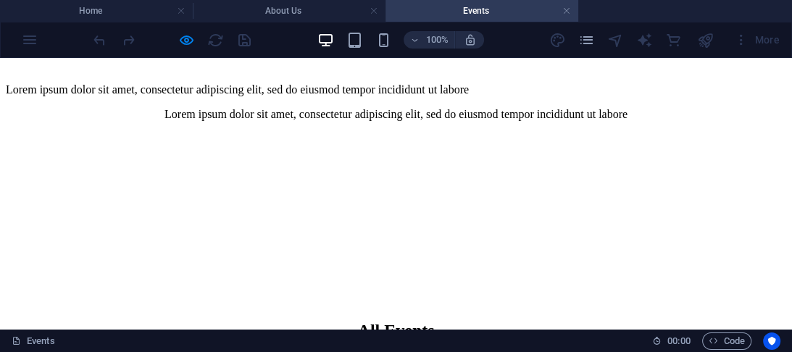
scroll to position [753, 0]
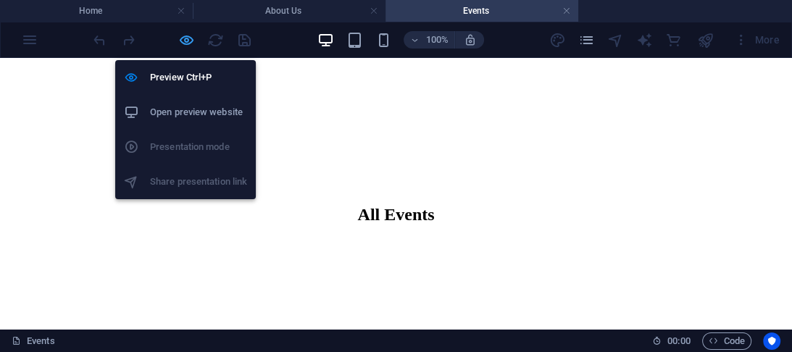
click at [192, 37] on icon "button" at bounding box center [186, 40] width 17 height 17
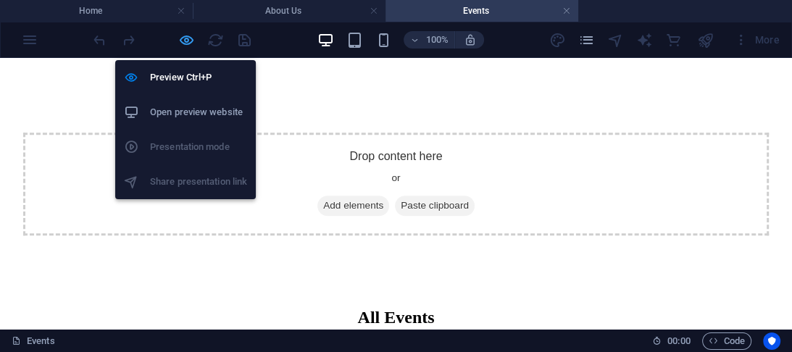
scroll to position [855, 0]
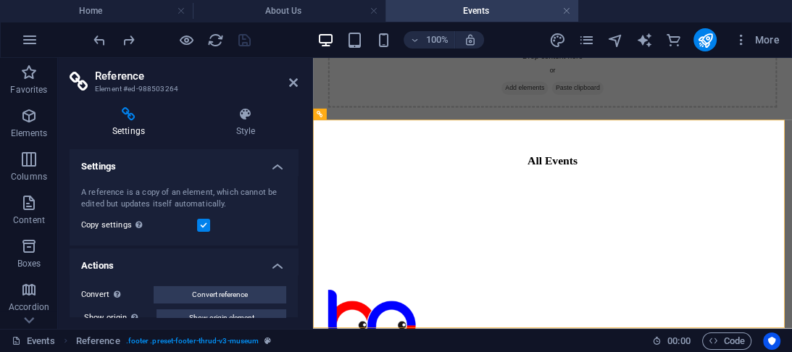
scroll to position [727, 0]
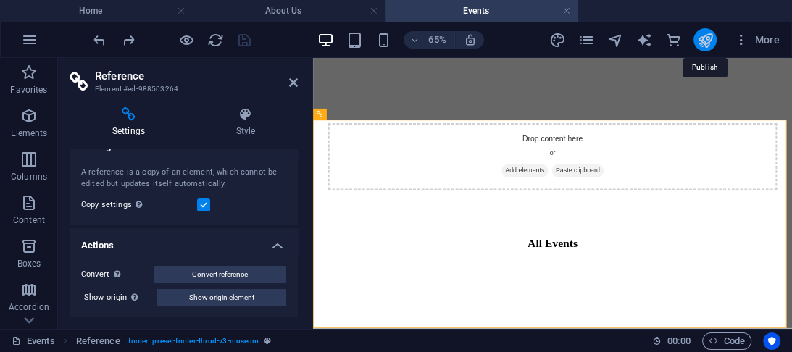
click at [703, 40] on icon "publish" at bounding box center [704, 40] width 17 height 17
